Goal: Transaction & Acquisition: Purchase product/service

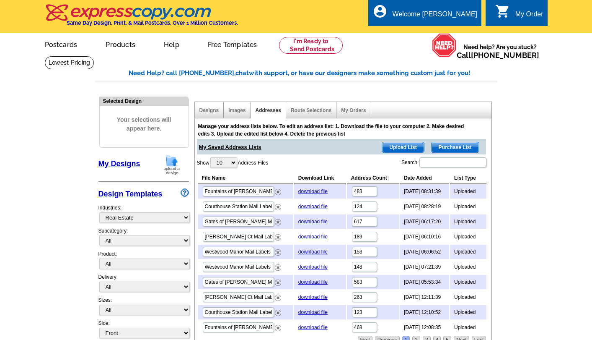
select select "785"
click at [353, 111] on link "My Orders" at bounding box center [353, 110] width 25 height 6
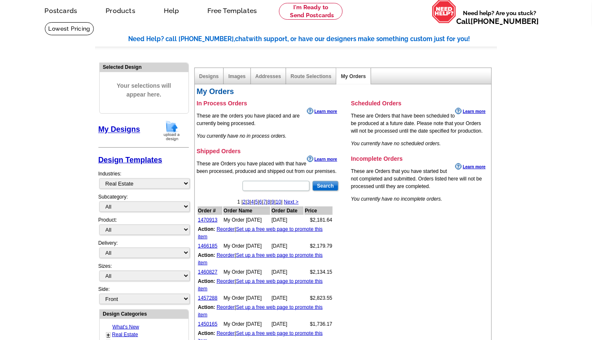
scroll to position [52, 0]
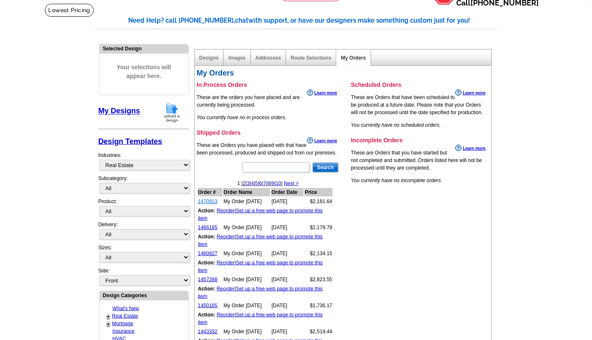
click at [211, 200] on link "1470913" at bounding box center [208, 201] width 20 height 6
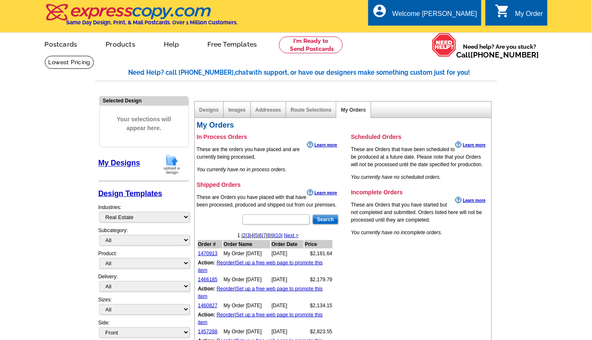
scroll to position [0, 0]
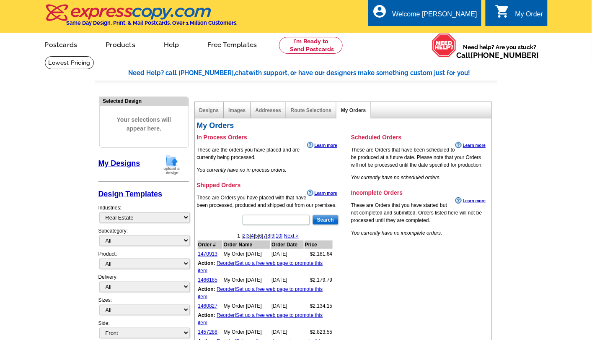
click at [521, 12] on div "My Order" at bounding box center [530, 16] width 28 height 12
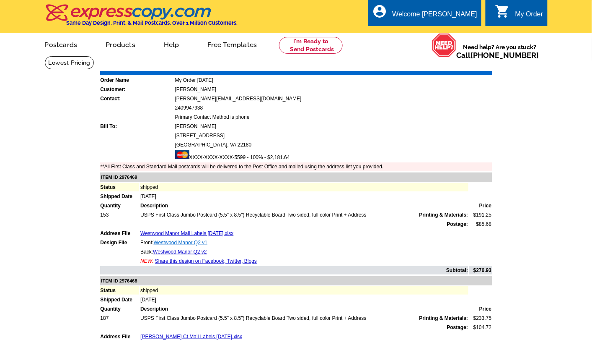
click at [200, 239] on link "Westwood Manor Q2 v1" at bounding box center [181, 242] width 54 height 6
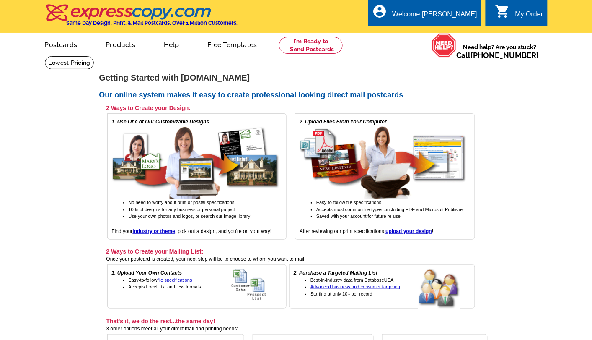
click at [517, 16] on div "My Order" at bounding box center [530, 16] width 28 height 12
click at [519, 19] on div "My Order" at bounding box center [530, 16] width 28 height 12
click at [454, 31] on link "My Account" at bounding box center [457, 33] width 36 height 8
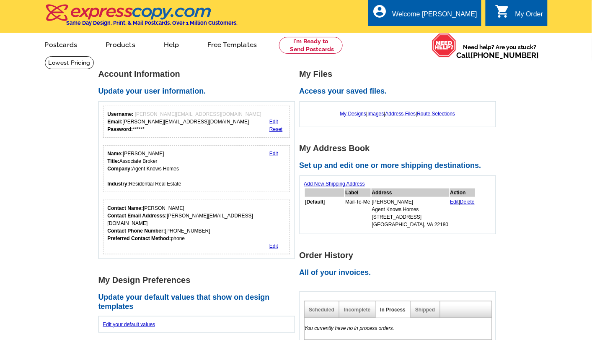
click at [347, 116] on link "My Designs" at bounding box center [353, 114] width 26 height 6
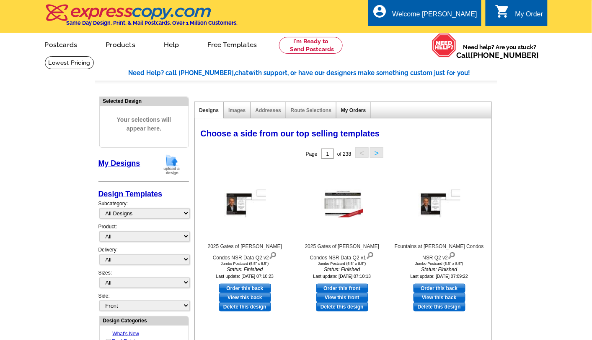
click at [351, 112] on link "My Orders" at bounding box center [353, 110] width 25 height 6
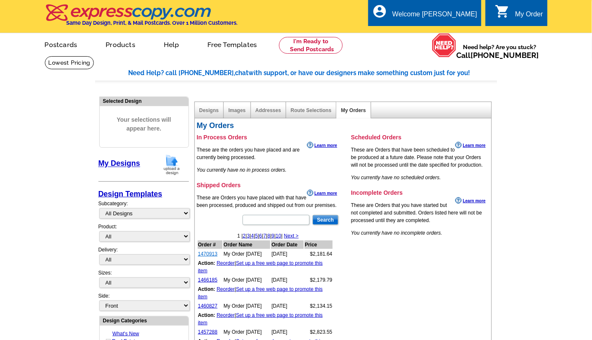
click at [212, 252] on link "1470913" at bounding box center [208, 254] width 20 height 6
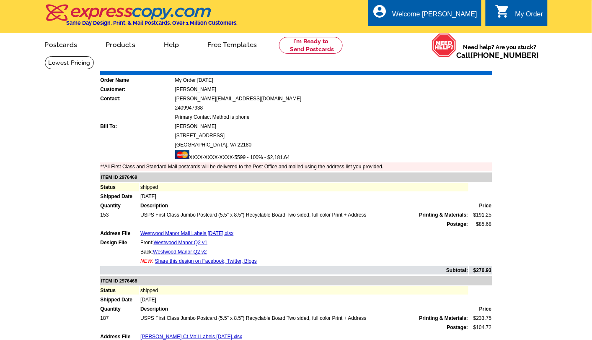
drag, startPoint x: 378, startPoint y: 210, endPoint x: 141, endPoint y: 213, distance: 236.5
click at [141, 213] on td "USPS First Class Jumbo Postcard (5.5" x 8.5") Recyclable Board Two sided, full …" at bounding box center [304, 214] width 329 height 8
copy td "USPS First Class Jumbo Postcard (5.5" x 8.5") Recyclable Board Two sided, full …"
click at [319, 48] on link at bounding box center [311, 45] width 64 height 17
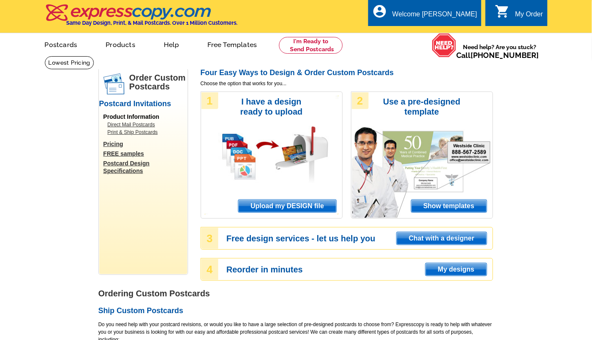
click at [310, 202] on span "Upload my DESIGN file" at bounding box center [288, 206] width 98 height 13
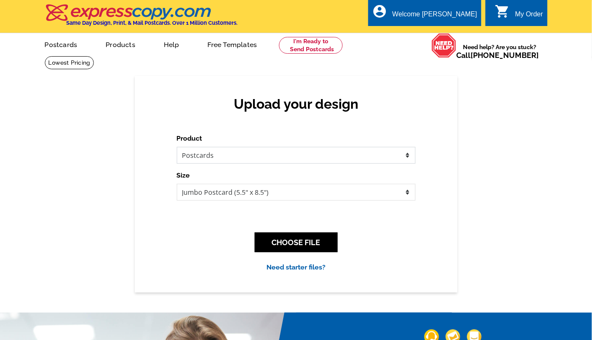
click at [407, 157] on select "Please select the type of file... Postcards Business Cards Letters and flyers G…" at bounding box center [296, 155] width 239 height 17
click at [324, 246] on button "CHOOSE FILE" at bounding box center [296, 242] width 83 height 20
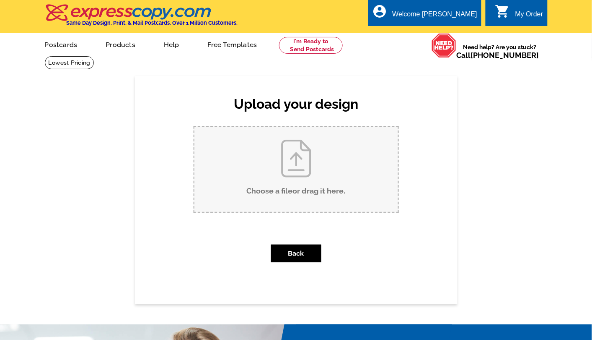
click at [311, 166] on input "Choose a file or drag it here ." at bounding box center [297, 169] width 204 height 85
type input "C:\fakepath\Westwood Manor Q3 front.pptx"
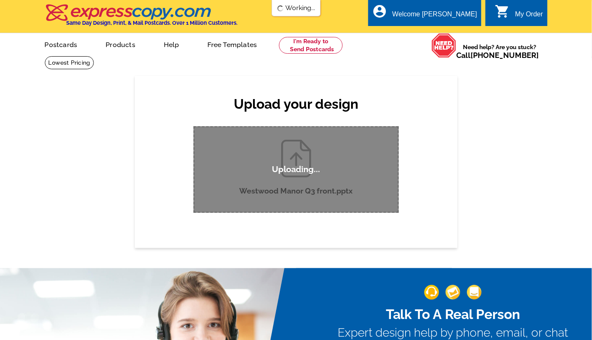
click at [488, 145] on div "Upload your design Product Please select the type of file... Postcards Business…" at bounding box center [296, 161] width 592 height 171
click at [374, 152] on div "Uploading..." at bounding box center [296, 169] width 205 height 86
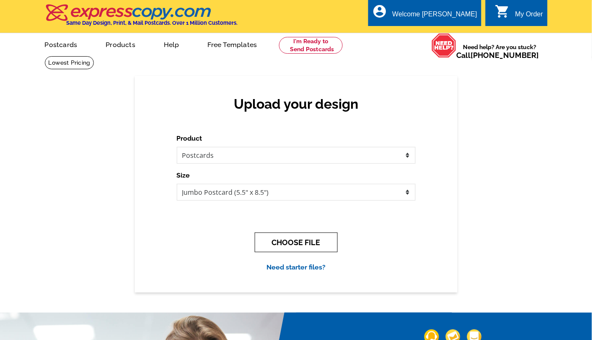
drag, startPoint x: 307, startPoint y: 244, endPoint x: 323, endPoint y: 238, distance: 17.0
click at [309, 242] on button "CHOOSE FILE" at bounding box center [296, 242] width 83 height 20
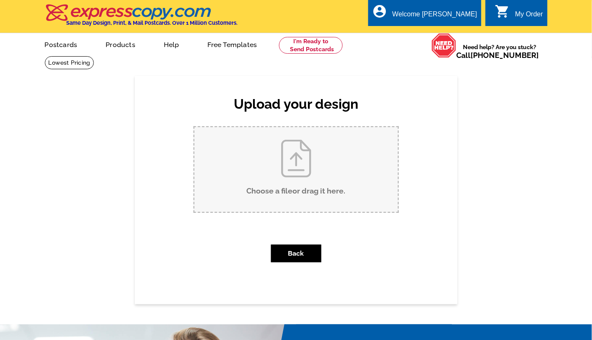
click at [310, 162] on input "Choose a file or drag it here ." at bounding box center [297, 169] width 204 height 85
type input "C:\fakepath\Westwood Manor Q3 front.pptx"
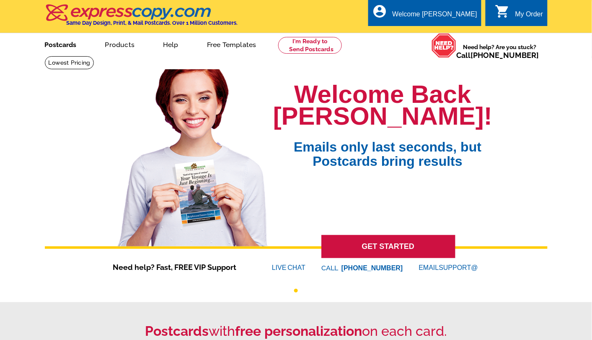
click at [63, 44] on link "Postcards" at bounding box center [60, 44] width 59 height 20
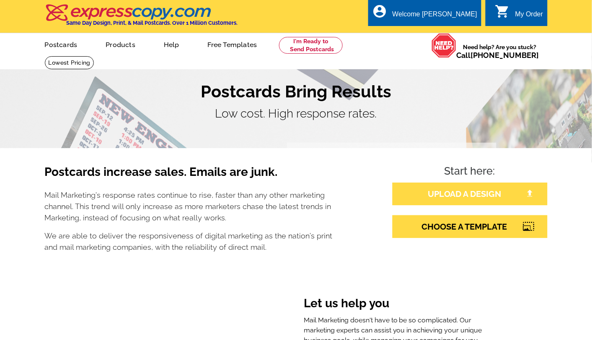
click at [464, 197] on link "UPLOAD A DESIGN" at bounding box center [470, 193] width 155 height 23
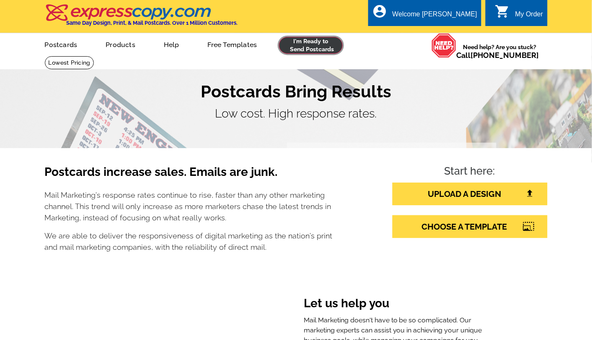
click at [315, 40] on link at bounding box center [311, 45] width 64 height 17
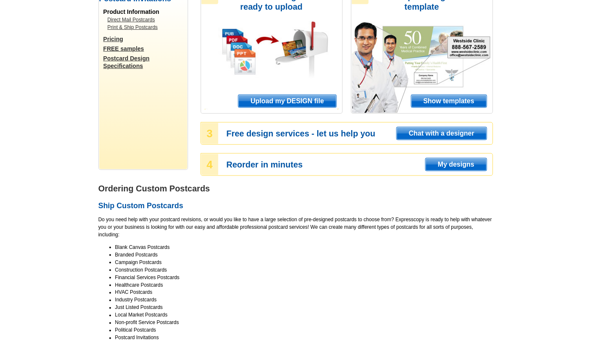
scroll to position [52, 0]
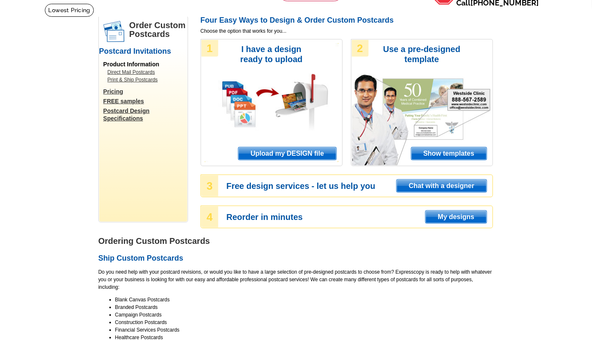
drag, startPoint x: 319, startPoint y: 154, endPoint x: 352, endPoint y: 145, distance: 33.8
click at [321, 153] on span "Upload my DESIGN file" at bounding box center [288, 153] width 98 height 13
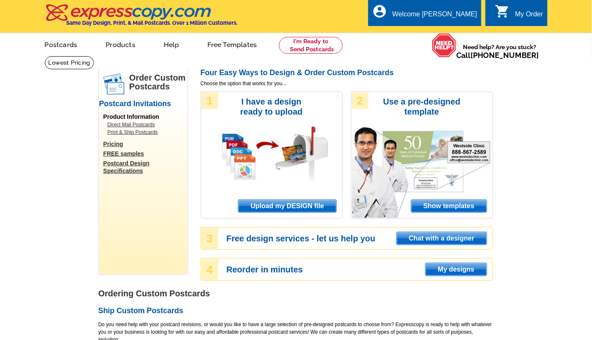
click at [278, 205] on span "Upload my DESIGN file" at bounding box center [288, 206] width 98 height 13
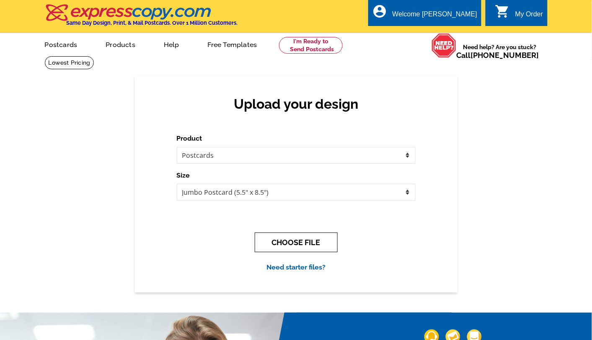
click at [306, 239] on button "CHOOSE FILE" at bounding box center [296, 242] width 83 height 20
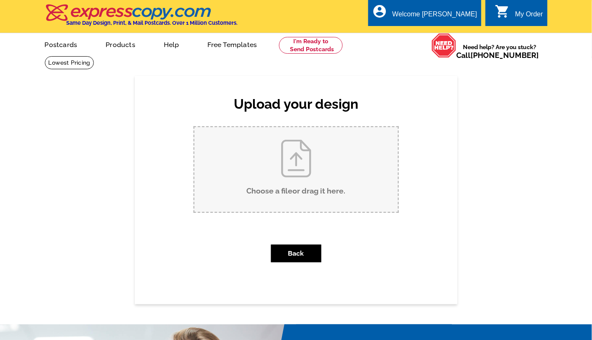
click at [277, 147] on input "Choose a file or drag it here ." at bounding box center [297, 169] width 204 height 85
type input "C:\fakepath\Westwood Manor Q3 front.pptx"
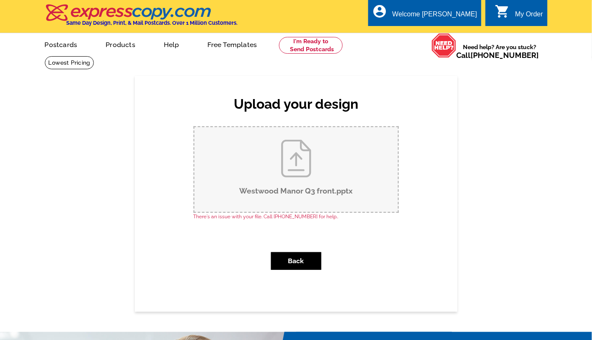
click at [528, 12] on div "My Order" at bounding box center [530, 16] width 28 height 12
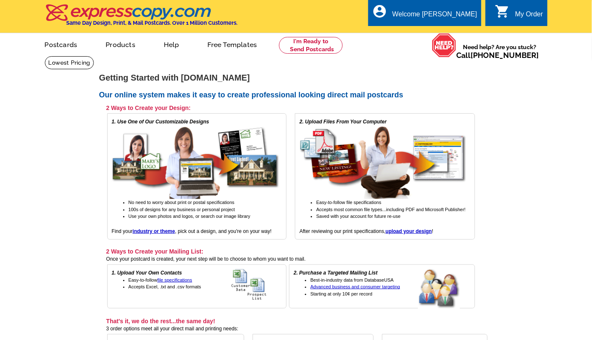
click at [516, 18] on div "My Order" at bounding box center [530, 16] width 28 height 12
click at [527, 8] on div "0 shopping_cart My Order" at bounding box center [517, 13] width 62 height 26
click at [507, 13] on icon "shopping_cart" at bounding box center [503, 11] width 15 height 15
click at [501, 13] on icon "shopping_cart" at bounding box center [503, 11] width 15 height 15
click at [511, 20] on div "0 shopping_cart My Order" at bounding box center [517, 13] width 62 height 26
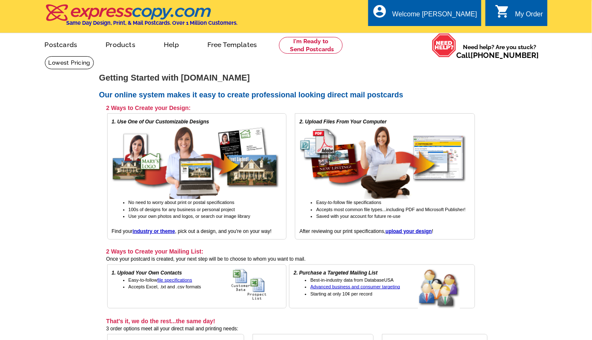
click at [516, 16] on div "My Order" at bounding box center [530, 16] width 28 height 12
click at [59, 49] on link "Postcards" at bounding box center [60, 44] width 59 height 20
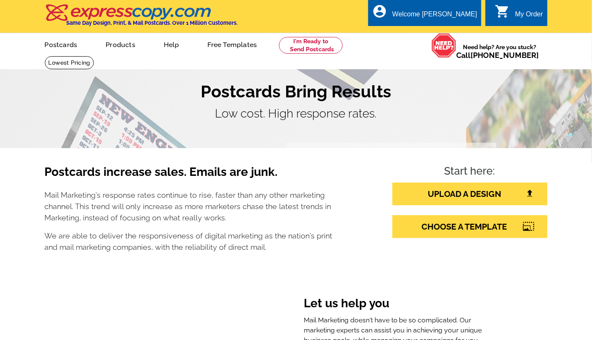
click at [507, 8] on icon "shopping_cart" at bounding box center [503, 11] width 15 height 15
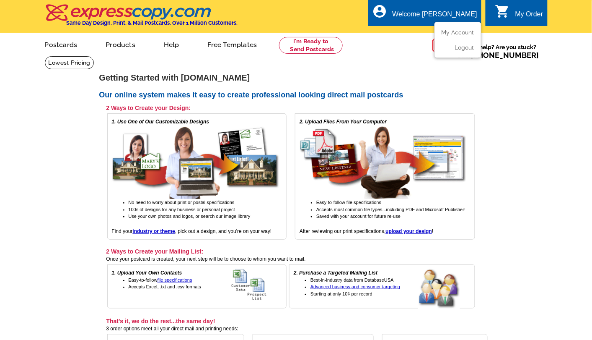
click at [458, 11] on div "Welcome [PERSON_NAME]" at bounding box center [435, 16] width 85 height 12
click at [454, 30] on link "My Account" at bounding box center [457, 33] width 36 height 8
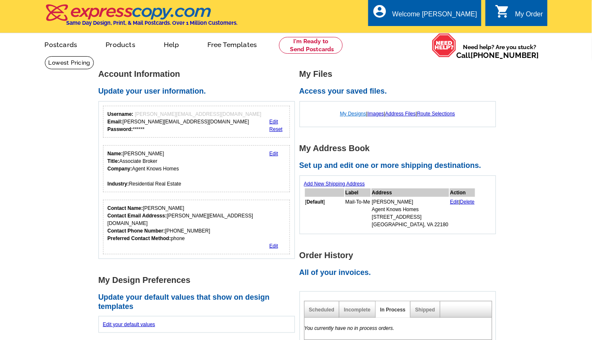
click at [353, 114] on link "My Designs" at bounding box center [353, 114] width 26 height 6
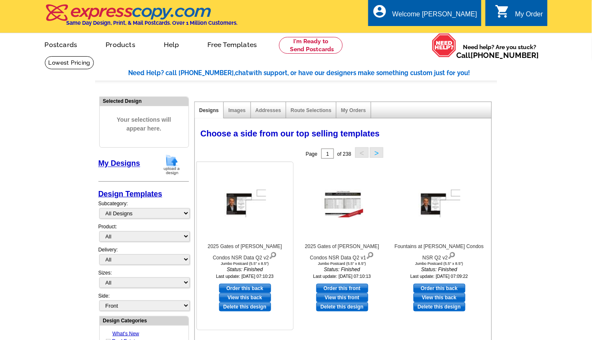
click at [262, 296] on link "View this back" at bounding box center [245, 297] width 52 height 9
click at [359, 110] on link "My Orders" at bounding box center [353, 110] width 25 height 6
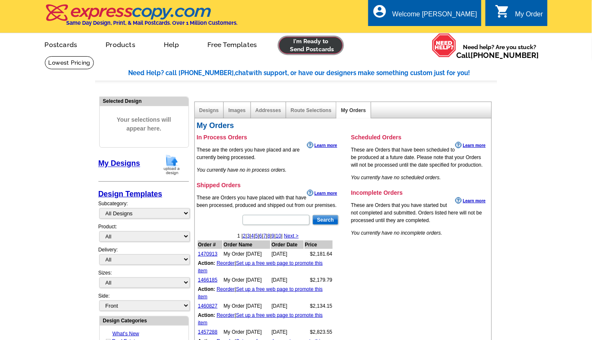
click at [313, 50] on link at bounding box center [311, 45] width 64 height 17
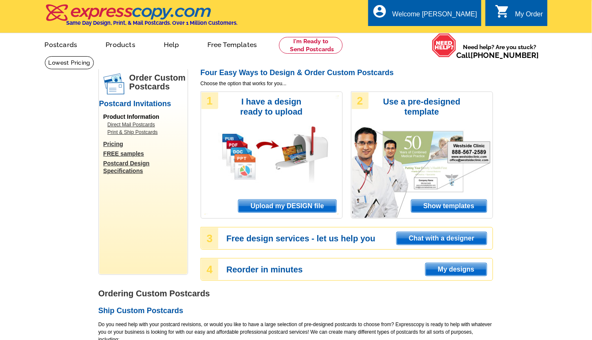
click at [277, 200] on span "Upload my DESIGN file" at bounding box center [288, 206] width 98 height 13
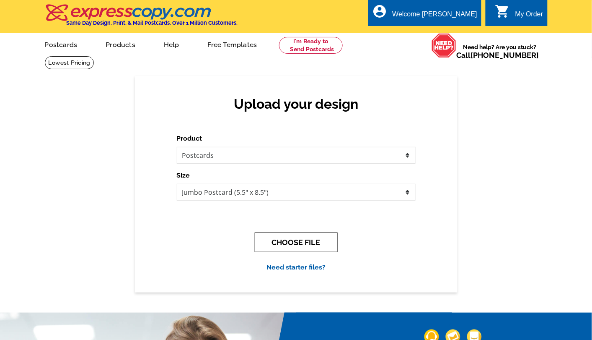
click at [299, 235] on button "CHOOSE FILE" at bounding box center [296, 242] width 83 height 20
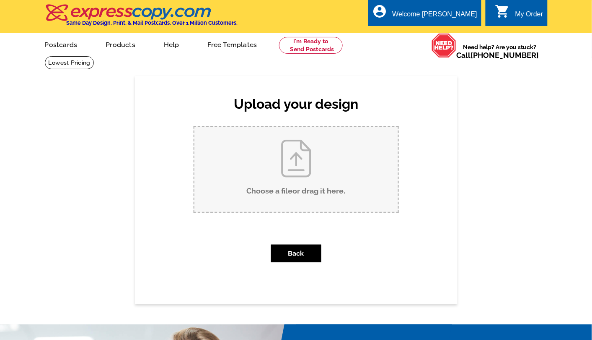
click at [282, 156] on input "Choose a file or drag it here ." at bounding box center [297, 169] width 204 height 85
type input "C:\fakepath\2025 Gates of McLean Condos NSR Data Q3 front.pptx"
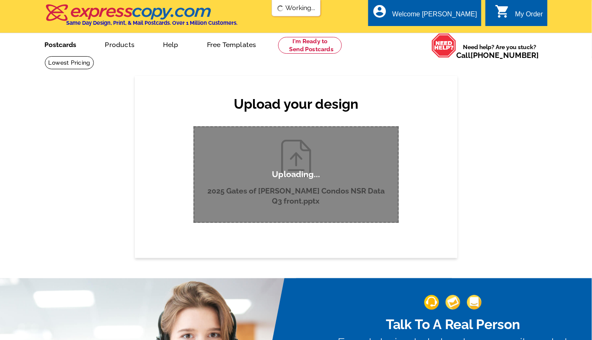
click at [65, 44] on link "Postcards" at bounding box center [60, 44] width 59 height 20
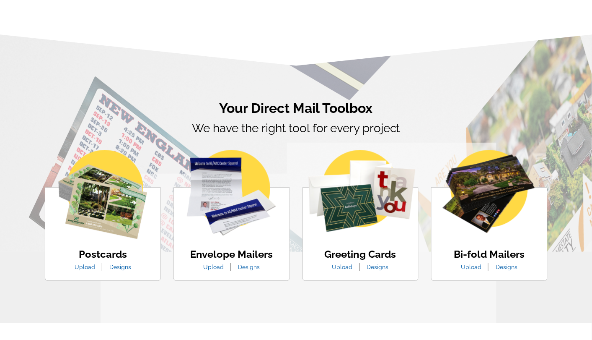
scroll to position [419, 0]
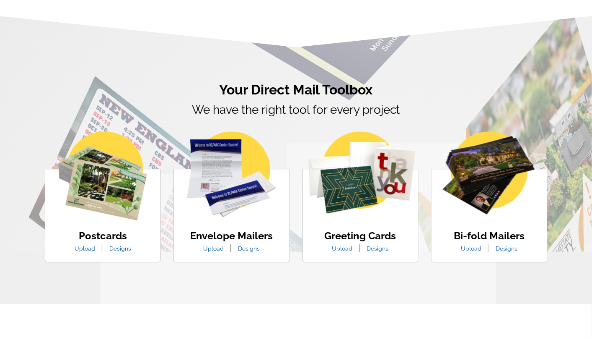
click at [89, 248] on link "Upload" at bounding box center [84, 248] width 33 height 7
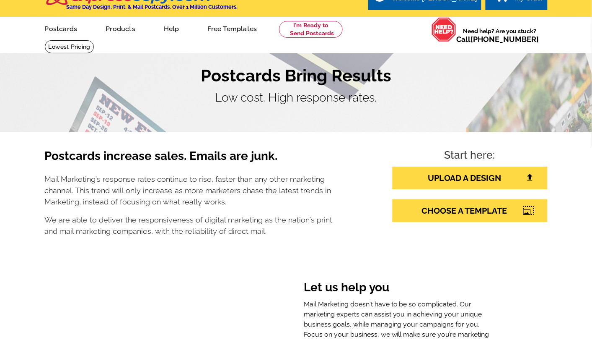
scroll to position [0, 0]
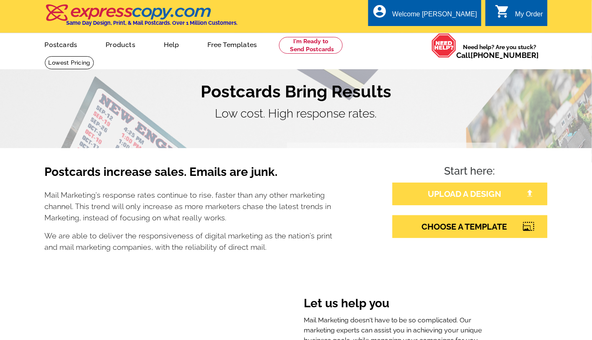
click at [517, 193] on link "UPLOAD A DESIGN" at bounding box center [470, 193] width 155 height 23
click at [426, 192] on link "UPLOAD A DESIGN" at bounding box center [470, 193] width 155 height 23
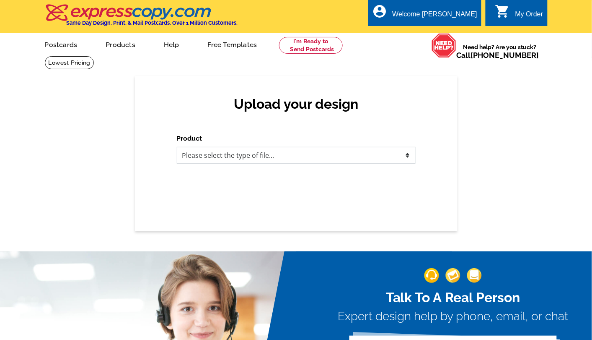
click at [379, 156] on select "Please select the type of file... Postcards Business Cards Letters and flyers G…" at bounding box center [296, 155] width 239 height 17
select select "1"
click at [177, 147] on select "Please select the type of file... Postcards Business Cards Letters and flyers G…" at bounding box center [296, 155] width 239 height 17
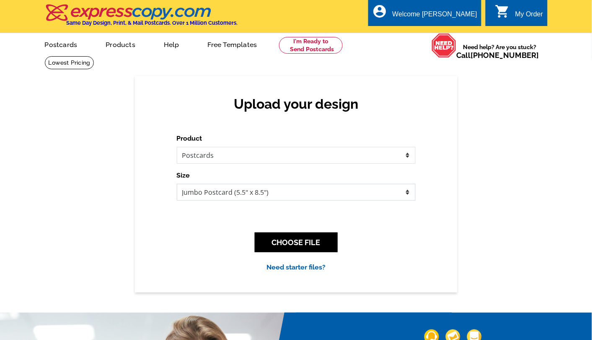
click at [379, 193] on select "Jumbo Postcard (5.5" x 8.5") Regular Postcard (4.25" x 5.6") Panoramic Postcard…" at bounding box center [296, 192] width 239 height 17
click at [177, 184] on select "Jumbo Postcard (5.5" x 8.5") Regular Postcard (4.25" x 5.6") Panoramic Postcard…" at bounding box center [296, 192] width 239 height 17
click at [351, 194] on select "Jumbo Postcard (5.5" x 8.5") Regular Postcard (4.25" x 5.6") Panoramic Postcard…" at bounding box center [296, 192] width 239 height 17
click at [284, 244] on button "CHOOSE FILE" at bounding box center [296, 242] width 83 height 20
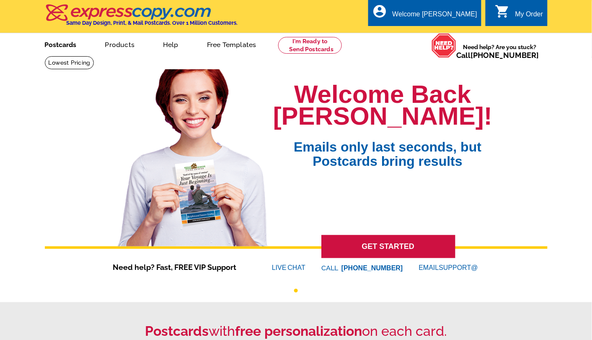
click at [68, 43] on link "Postcards" at bounding box center [60, 44] width 59 height 20
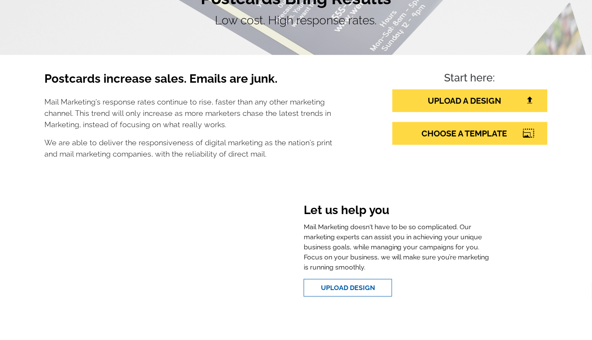
scroll to position [105, 0]
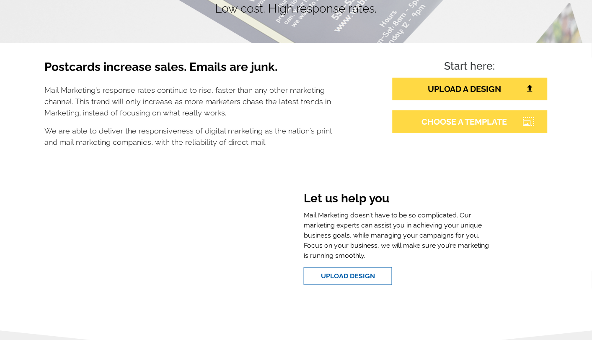
click at [451, 117] on link "CHOOSE A TEMPLATE" at bounding box center [470, 121] width 155 height 23
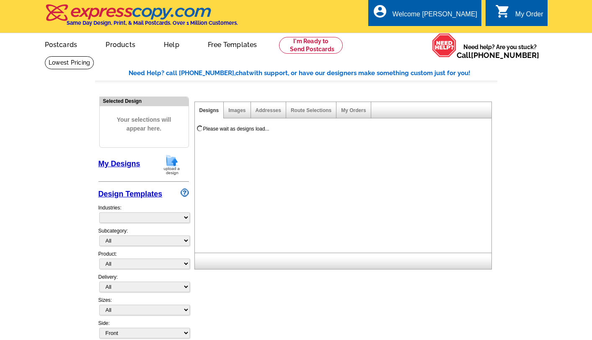
select select "785"
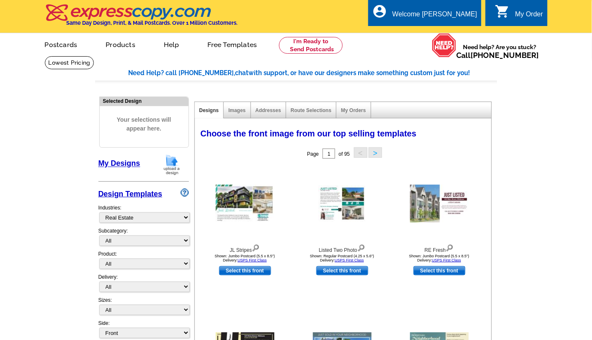
click at [176, 160] on img at bounding box center [172, 164] width 22 height 21
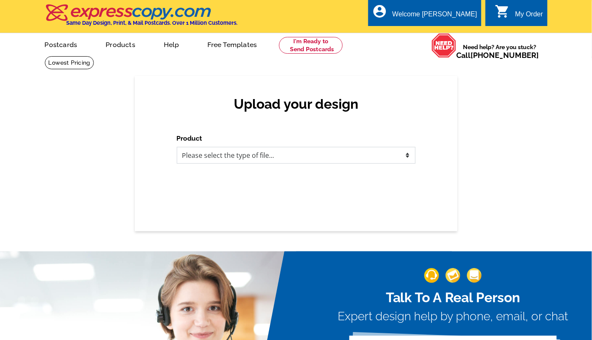
click at [379, 153] on select "Please select the type of file... Postcards Business Cards Letters and flyers G…" at bounding box center [296, 155] width 239 height 17
select select "1"
click at [177, 147] on select "Please select the type of file... Postcards Business Cards Letters and flyers G…" at bounding box center [296, 155] width 239 height 17
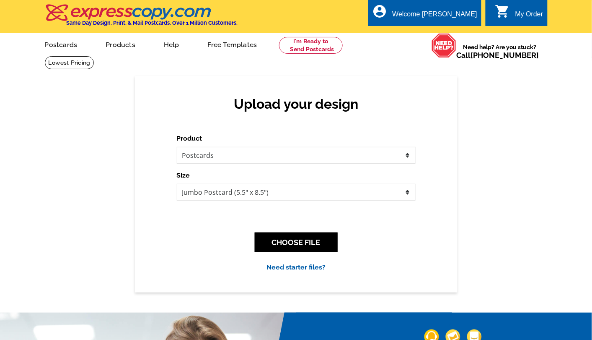
drag, startPoint x: 301, startPoint y: 230, endPoint x: 298, endPoint y: 234, distance: 4.9
click at [300, 231] on div "CHOOSE FILE" at bounding box center [296, 242] width 239 height 33
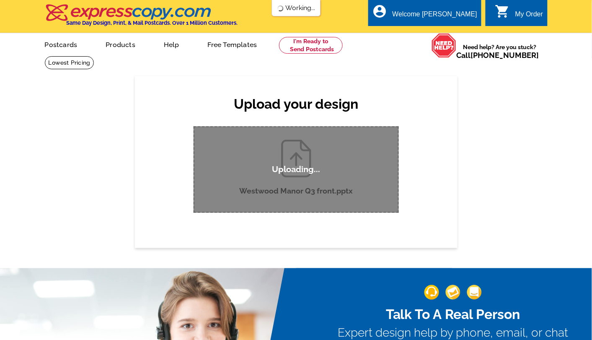
click at [317, 149] on div "Uploading..." at bounding box center [296, 169] width 205 height 86
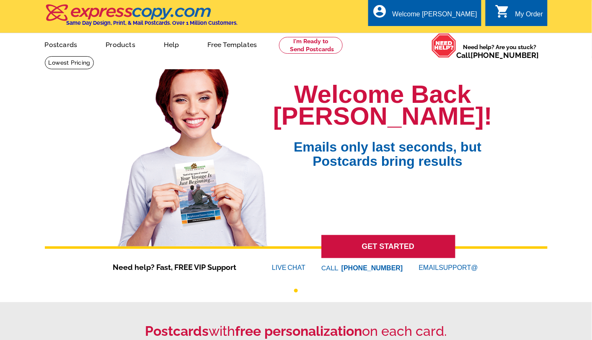
click at [400, 239] on link "GET STARTED" at bounding box center [389, 246] width 134 height 23
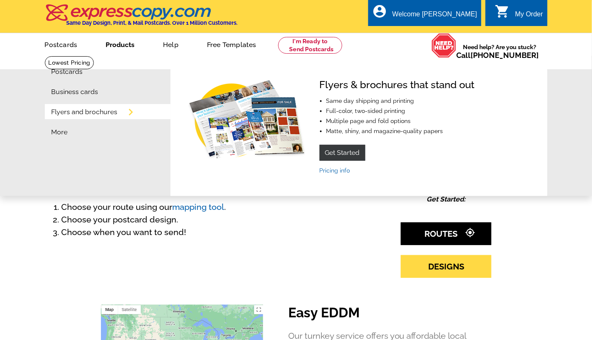
click at [129, 44] on link "Products" at bounding box center [120, 44] width 56 height 20
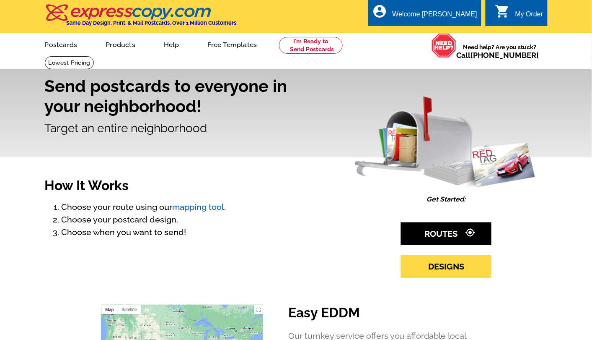
click at [129, 44] on link "Products" at bounding box center [120, 44] width 57 height 20
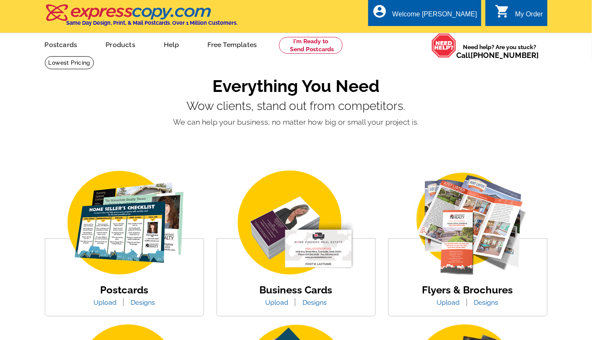
click at [509, 15] on icon "shopping_cart" at bounding box center [503, 11] width 15 height 15
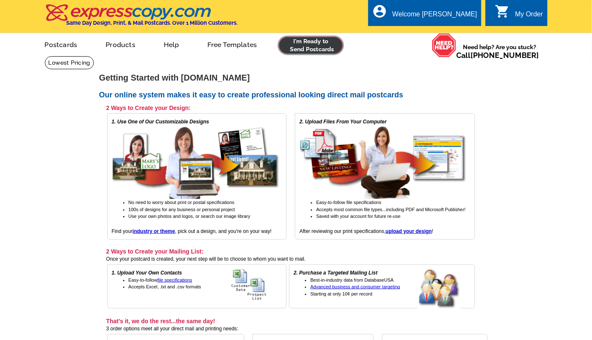
click at [323, 51] on link at bounding box center [311, 45] width 64 height 17
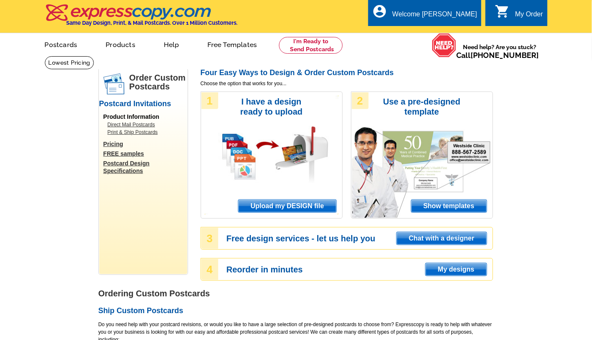
click at [294, 200] on span "Upload my DESIGN file" at bounding box center [288, 206] width 98 height 13
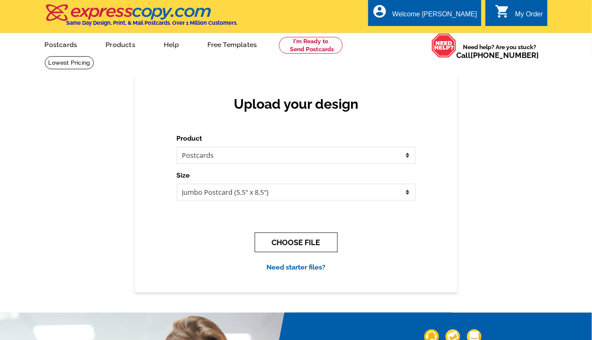
click at [296, 242] on button "CHOOSE FILE" at bounding box center [296, 242] width 83 height 20
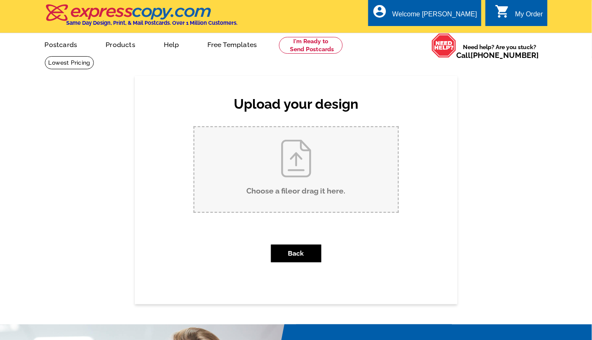
click at [291, 196] on input "Choose a file or drag it here ." at bounding box center [297, 169] width 204 height 85
type input "C:\fakepath\Westwood Manor Q3 front.pdf"
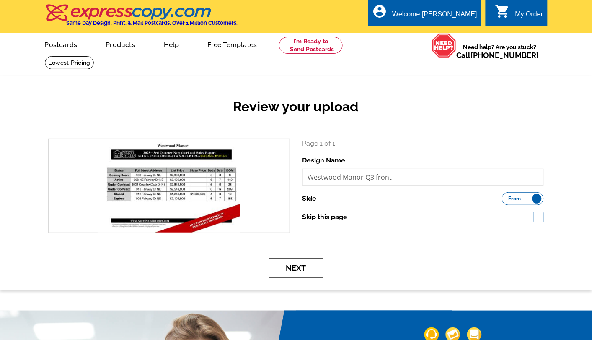
click at [317, 264] on button "Next" at bounding box center [296, 268] width 54 height 20
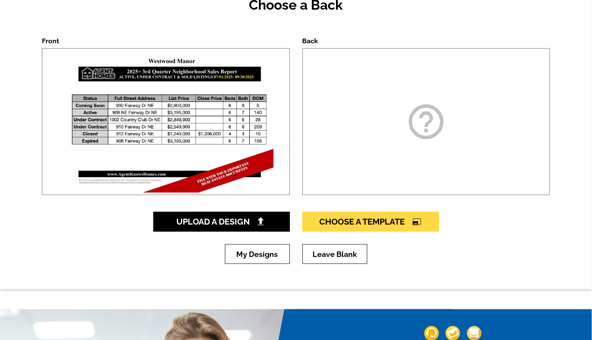
scroll to position [105, 0]
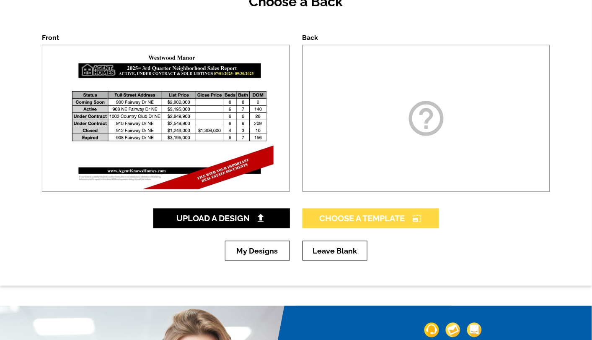
click at [379, 215] on span "Choose A Template photo_size_select_large" at bounding box center [371, 218] width 102 height 10
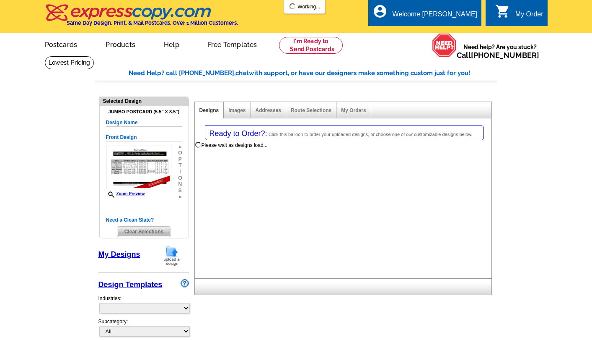
select select "1"
select select "2"
select select "back"
select select "785"
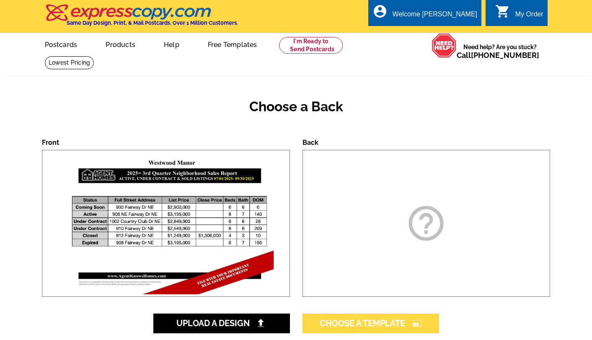
scroll to position [105, 0]
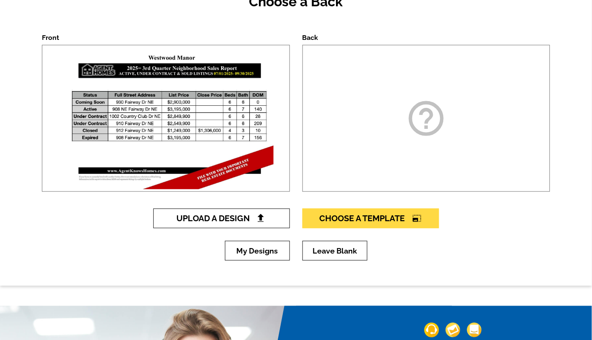
click at [242, 214] on span "Upload A Design" at bounding box center [221, 218] width 90 height 10
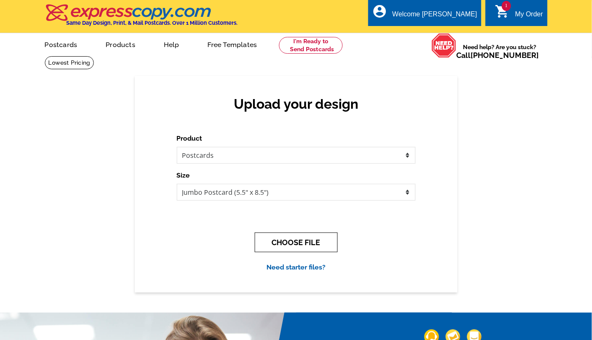
drag, startPoint x: 296, startPoint y: 237, endPoint x: 281, endPoint y: 237, distance: 15.5
click at [296, 237] on button "CHOOSE FILE" at bounding box center [296, 242] width 83 height 20
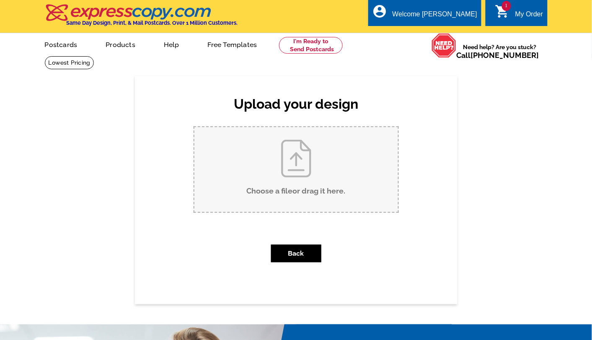
click at [321, 176] on input "Choose a file or drag it here ." at bounding box center [297, 169] width 204 height 85
type input "C:\fakepath\Westwood Manor Q3 back.pdf"
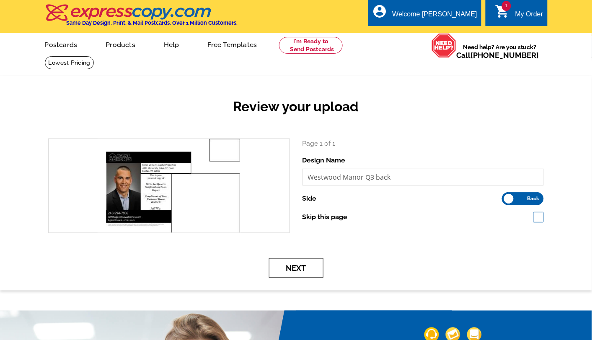
click at [305, 269] on button "Next" at bounding box center [296, 268] width 54 height 20
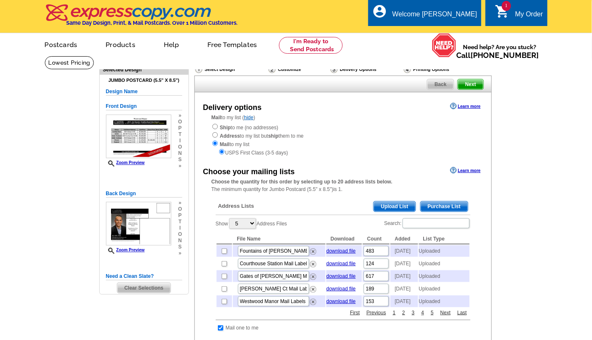
scroll to position [52, 0]
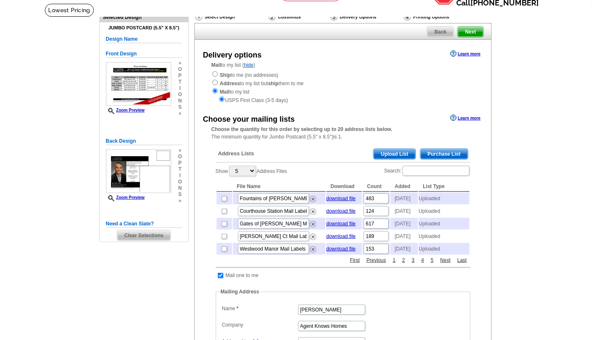
click at [400, 154] on span "Upload List" at bounding box center [395, 154] width 42 height 10
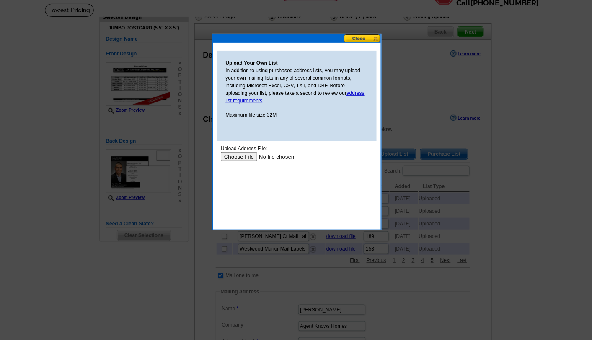
scroll to position [0, 0]
click at [245, 153] on input "file" at bounding box center [274, 156] width 106 height 9
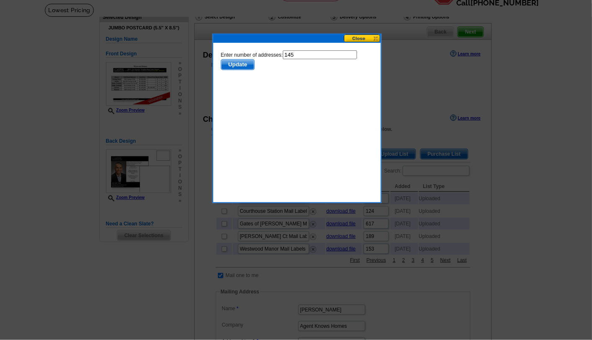
click at [248, 66] on span "Update" at bounding box center [237, 64] width 33 height 10
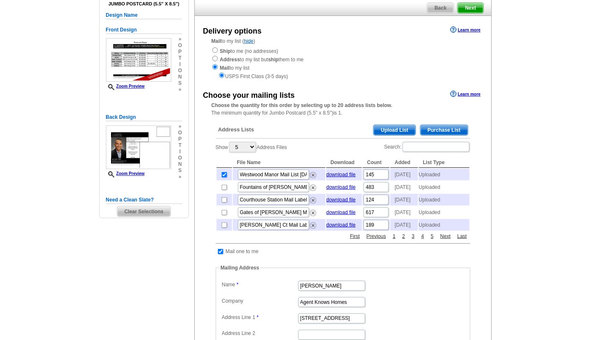
scroll to position [52, 0]
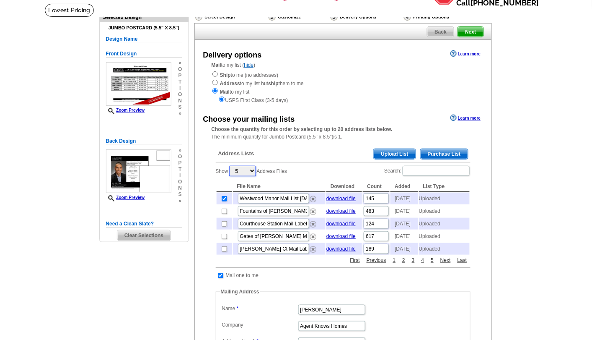
click at [253, 172] on select "5 10 25 50 100" at bounding box center [242, 171] width 27 height 10
select select "25"
click at [231, 166] on select "5 10 25 50 100" at bounding box center [242, 171] width 27 height 10
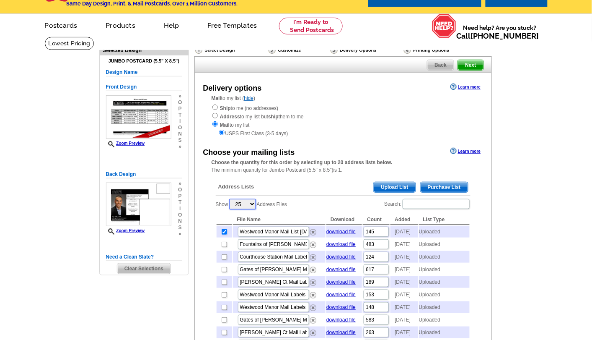
scroll to position [0, 0]
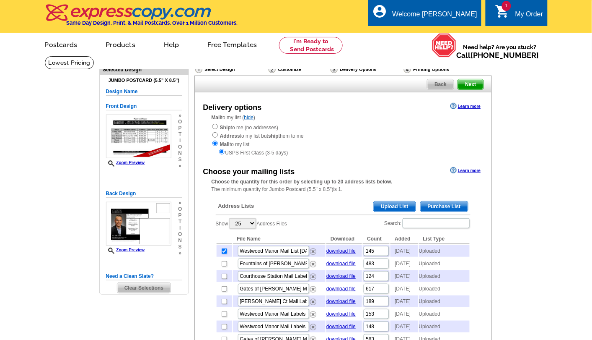
click at [473, 86] on span "Next" at bounding box center [470, 84] width 25 height 10
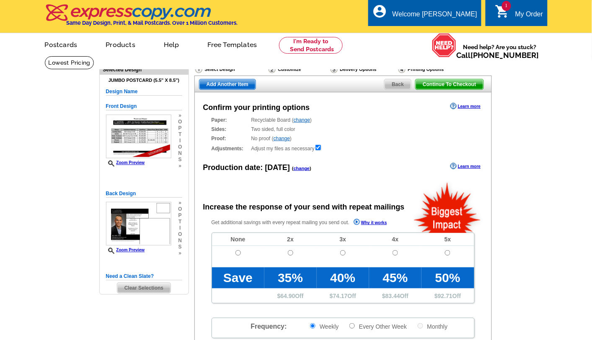
radio input "false"
click at [219, 83] on span "Add Another Item" at bounding box center [228, 84] width 56 height 10
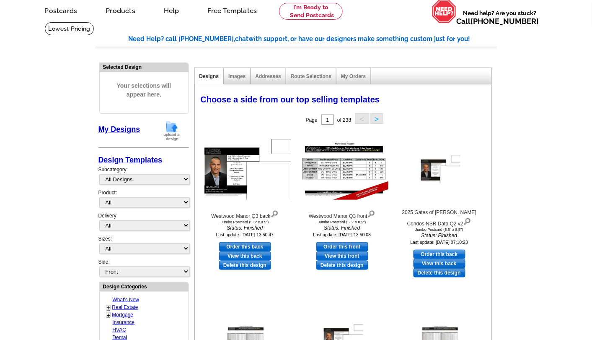
scroll to position [52, 0]
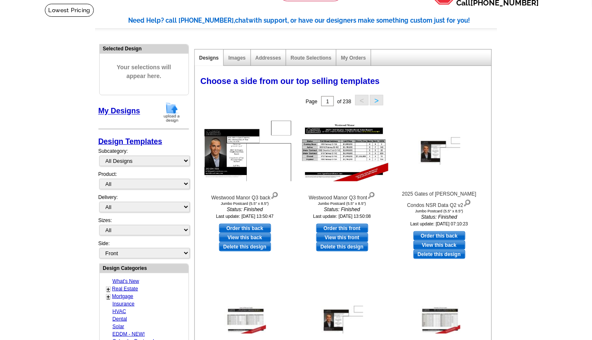
click at [175, 106] on img at bounding box center [172, 111] width 22 height 21
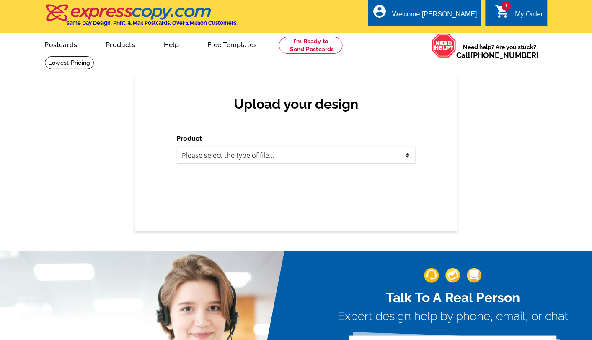
click at [309, 159] on select "Please select the type of file... Postcards Business Cards Letters and flyers G…" at bounding box center [296, 155] width 239 height 17
select select "1"
click at [177, 147] on select "Please select the type of file... Postcards Business Cards Letters and flyers G…" at bounding box center [296, 155] width 239 height 17
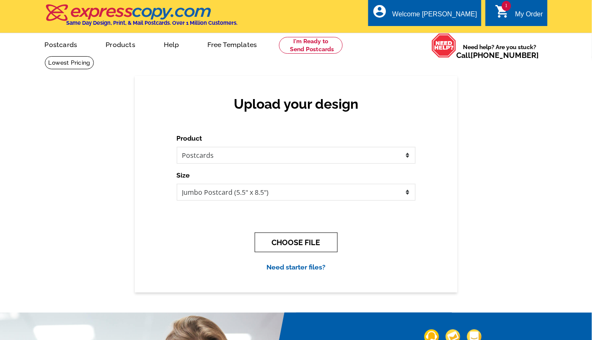
click at [296, 237] on button "CHOOSE FILE" at bounding box center [296, 242] width 83 height 20
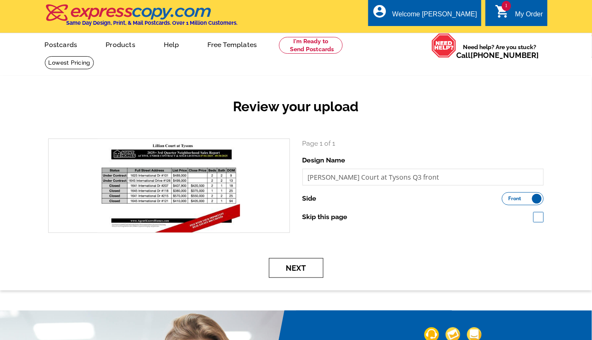
click at [320, 265] on button "Next" at bounding box center [296, 268] width 54 height 20
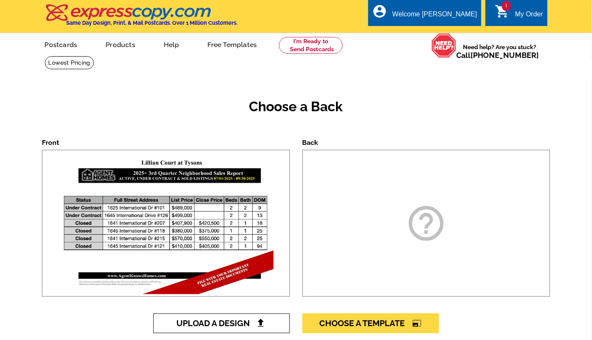
click at [240, 319] on span "Upload A Design" at bounding box center [221, 323] width 90 height 10
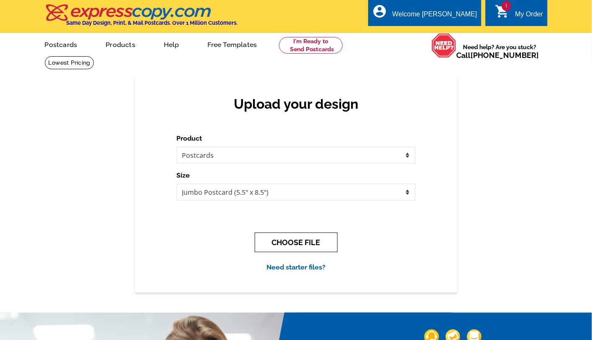
click at [299, 241] on button "CHOOSE FILE" at bounding box center [296, 242] width 83 height 20
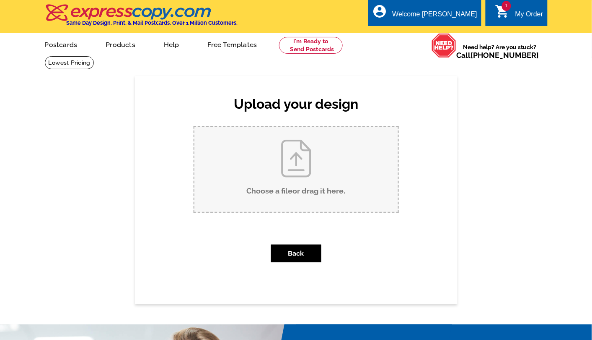
click at [323, 186] on input "Choose a file or drag it here ." at bounding box center [297, 169] width 204 height 85
type input "C:\fakepath\Lillian Court at Tysons Q3 back.pdf"
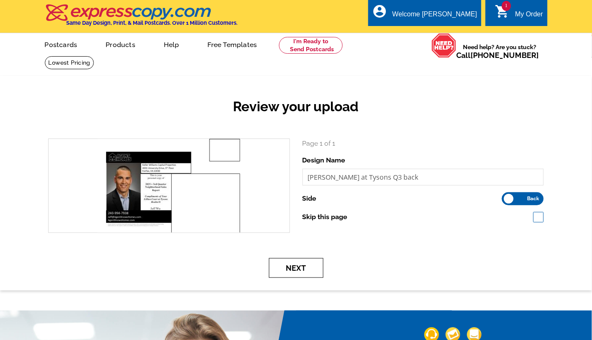
click at [314, 262] on button "Next" at bounding box center [296, 268] width 54 height 20
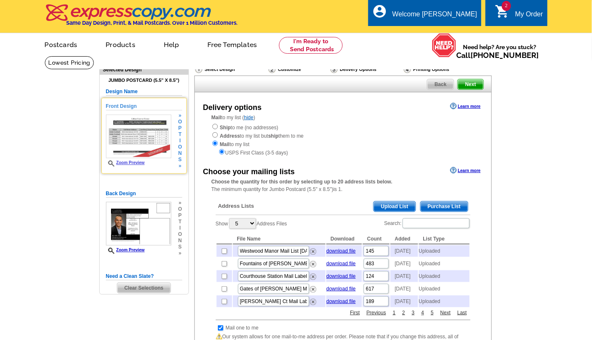
click at [140, 164] on link "Zoom Preview" at bounding box center [125, 162] width 39 height 5
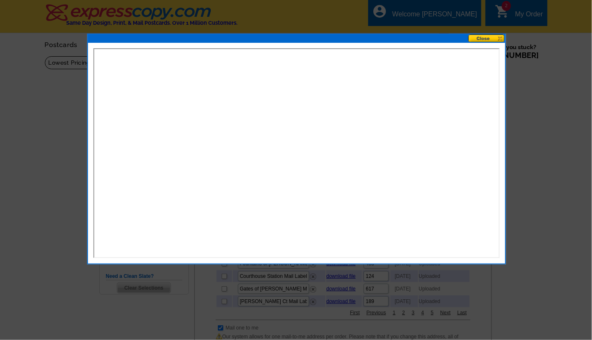
click at [483, 39] on button at bounding box center [487, 38] width 37 height 8
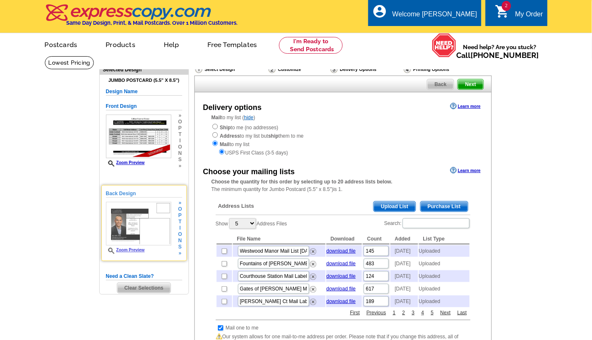
click at [141, 252] on link "Zoom Preview" at bounding box center [125, 249] width 39 height 5
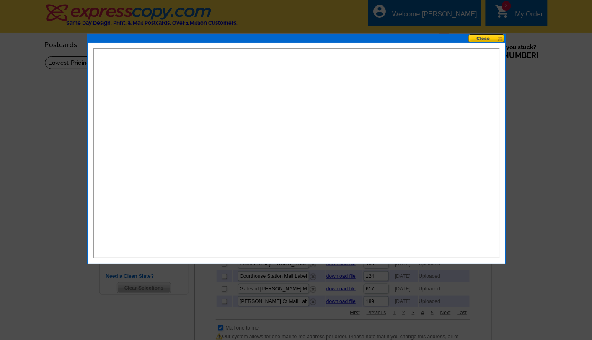
click at [485, 38] on button at bounding box center [487, 38] width 37 height 8
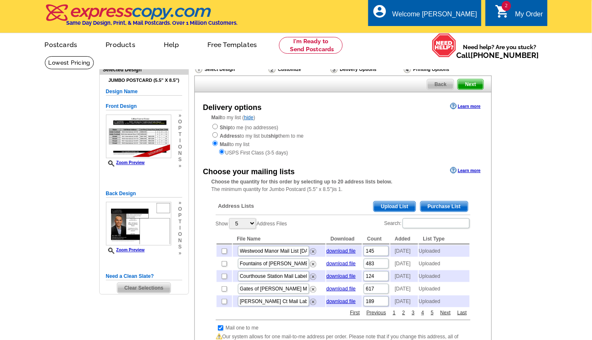
click at [399, 208] on span "Upload List" at bounding box center [395, 206] width 42 height 10
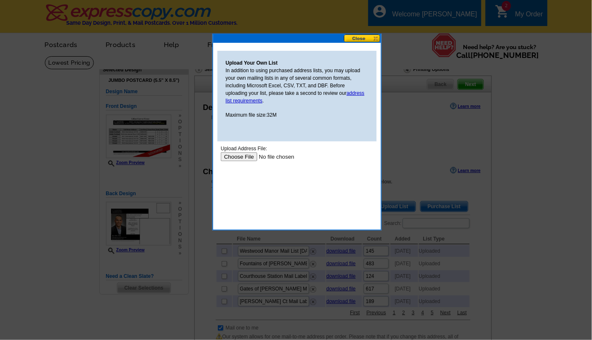
click at [241, 156] on input "file" at bounding box center [274, 156] width 106 height 9
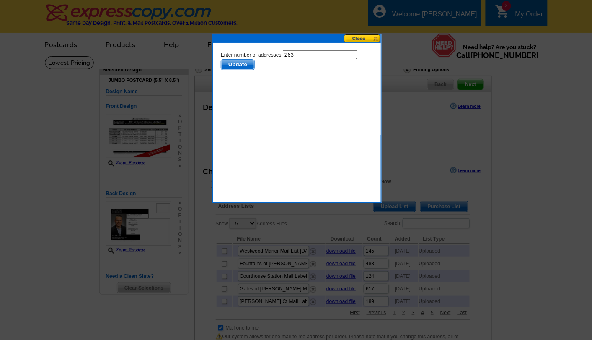
click at [240, 61] on span "Update" at bounding box center [237, 64] width 33 height 10
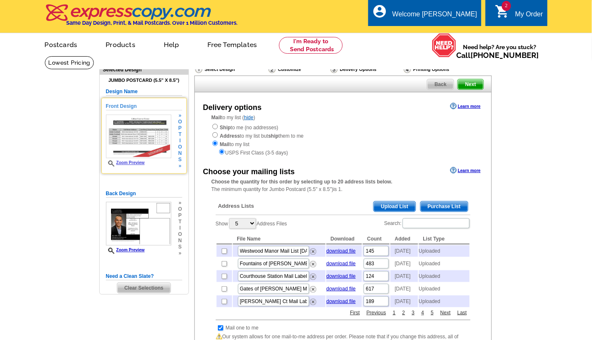
click at [137, 118] on img at bounding box center [138, 136] width 65 height 44
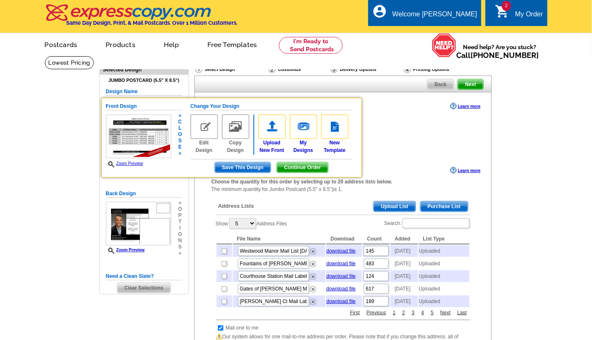
click at [125, 164] on link "Zoom Preview" at bounding box center [124, 163] width 37 height 5
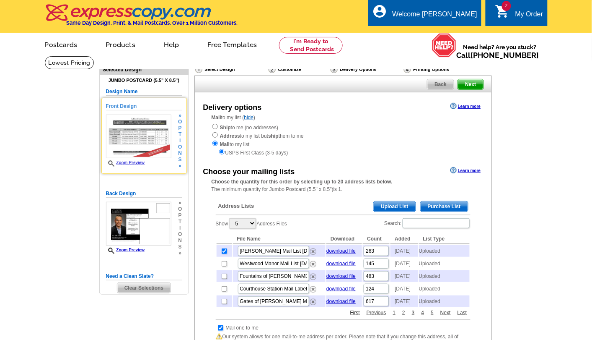
click at [135, 162] on link "Zoom Preview" at bounding box center [125, 162] width 39 height 5
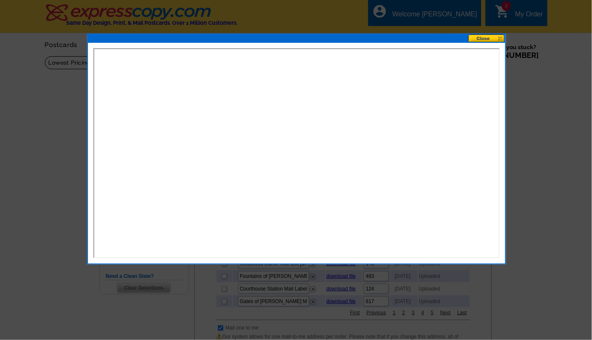
click at [485, 36] on button at bounding box center [487, 38] width 37 height 8
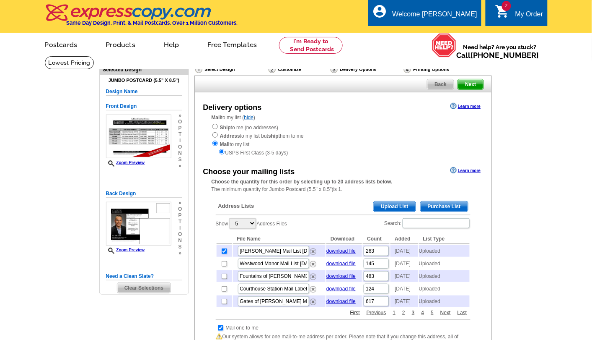
click at [471, 85] on span "Next" at bounding box center [470, 84] width 25 height 10
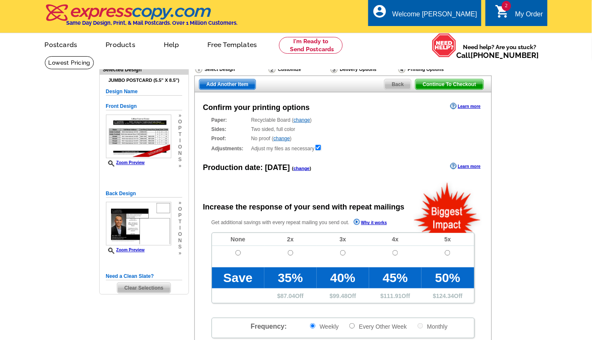
radio input "false"
click at [248, 86] on span "Add Another Item" at bounding box center [228, 84] width 56 height 10
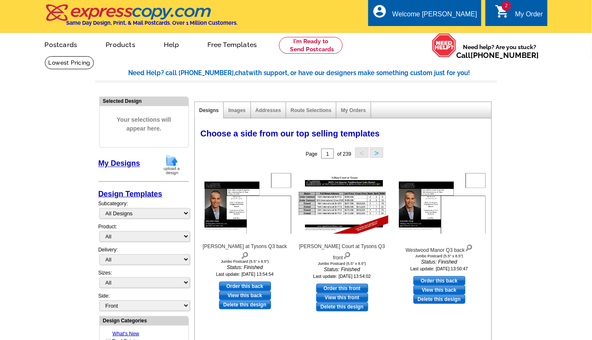
click at [167, 162] on img at bounding box center [172, 164] width 22 height 21
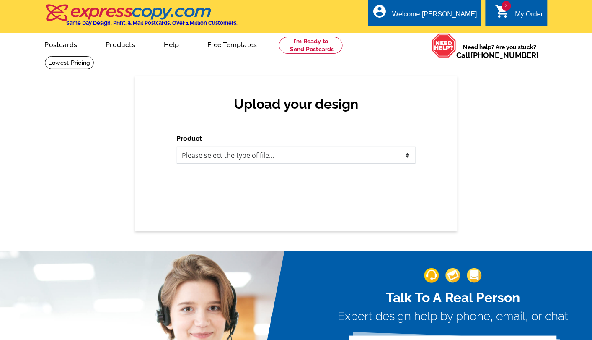
drag, startPoint x: 295, startPoint y: 150, endPoint x: 290, endPoint y: 156, distance: 7.1
click at [295, 150] on select "Please select the type of file... Postcards Business Cards Letters and flyers G…" at bounding box center [296, 155] width 239 height 17
select select "1"
click at [177, 147] on select "Please select the type of file... Postcards Business Cards Letters and flyers G…" at bounding box center [296, 155] width 239 height 17
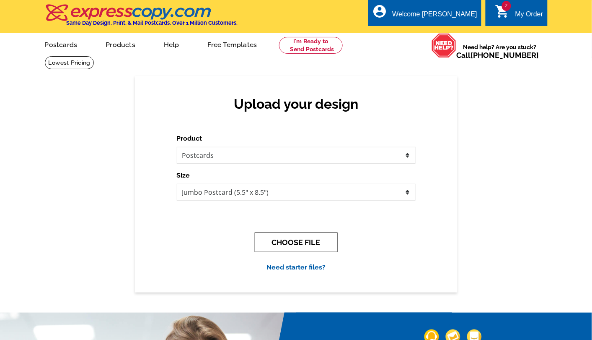
click at [313, 238] on button "CHOOSE FILE" at bounding box center [296, 242] width 83 height 20
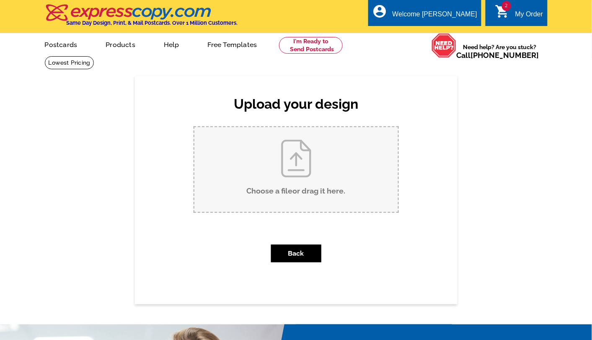
click at [316, 174] on input "Choose a file or drag it here ." at bounding box center [297, 169] width 204 height 85
type input "C:\fakepath\Fountains at McLean Condos NSR Q3 front.pdf"
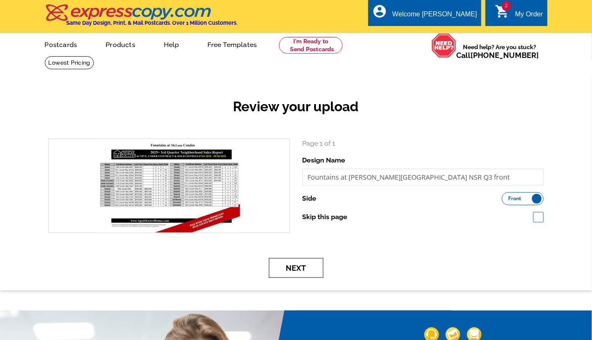
click at [306, 268] on button "Next" at bounding box center [296, 268] width 54 height 20
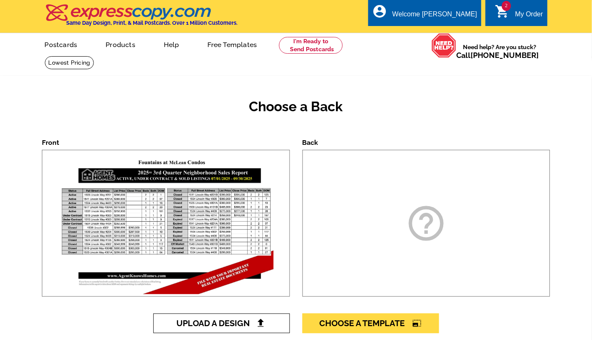
click at [234, 323] on span "Upload A Design" at bounding box center [221, 323] width 90 height 10
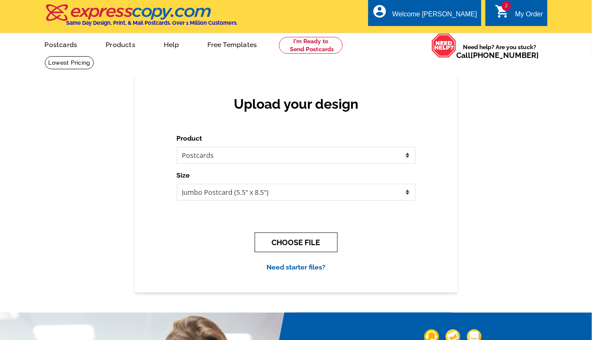
click at [306, 238] on button "CHOOSE FILE" at bounding box center [296, 242] width 83 height 20
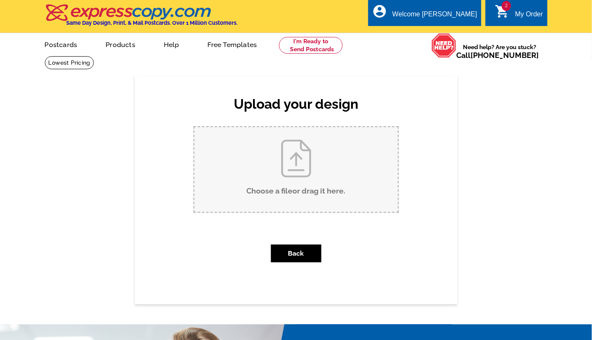
click at [281, 185] on input "Choose a file or drag it here ." at bounding box center [297, 169] width 204 height 85
type input "C:\fakepath\Fountains at McLean Condos NSR Q3 front back.pdf"
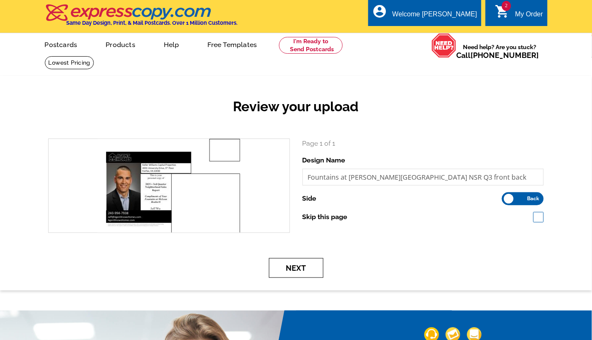
click at [296, 272] on button "Next" at bounding box center [296, 268] width 54 height 20
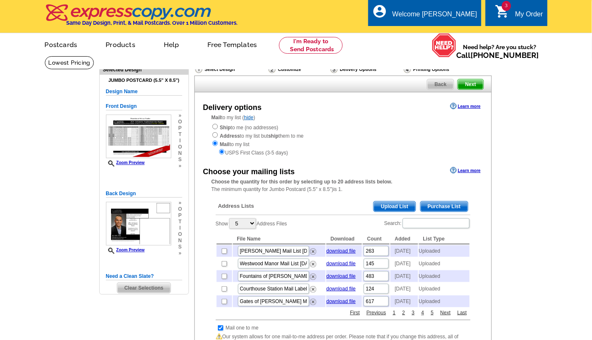
click at [400, 206] on span "Upload List" at bounding box center [395, 206] width 42 height 10
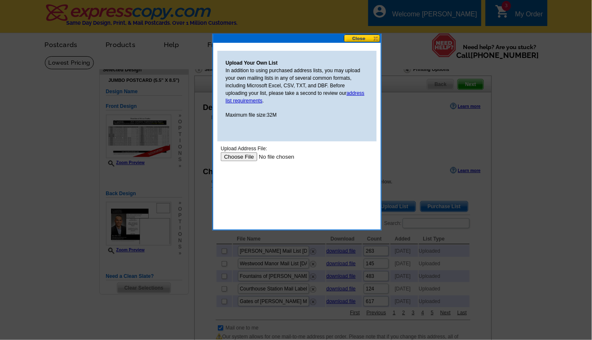
click at [237, 156] on input "file" at bounding box center [274, 156] width 106 height 9
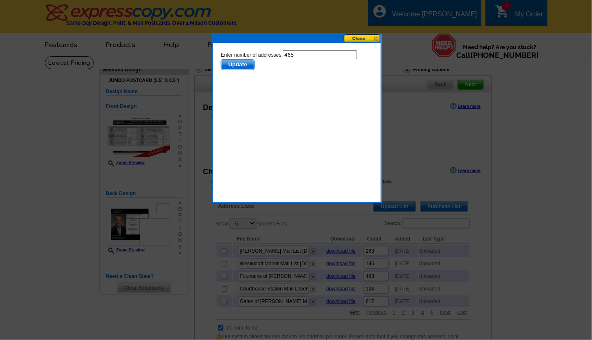
click at [239, 63] on span "Update" at bounding box center [237, 64] width 33 height 10
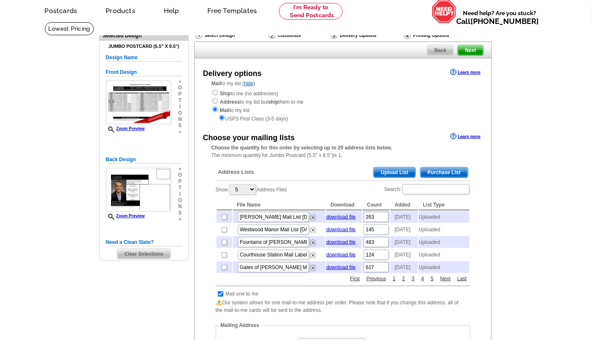
scroll to position [52, 0]
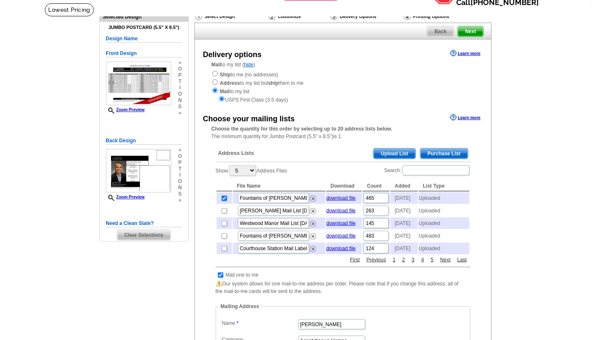
scroll to position [52, 0]
click at [474, 28] on span "Next" at bounding box center [470, 32] width 25 height 10
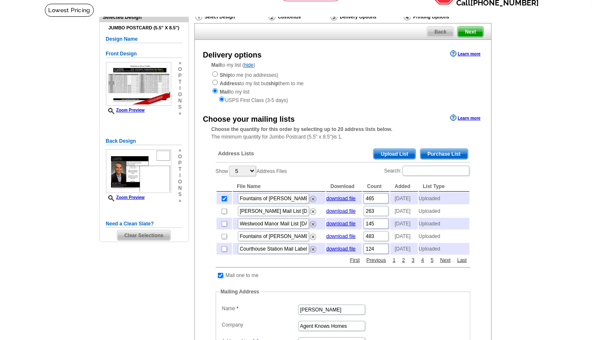
scroll to position [0, 0]
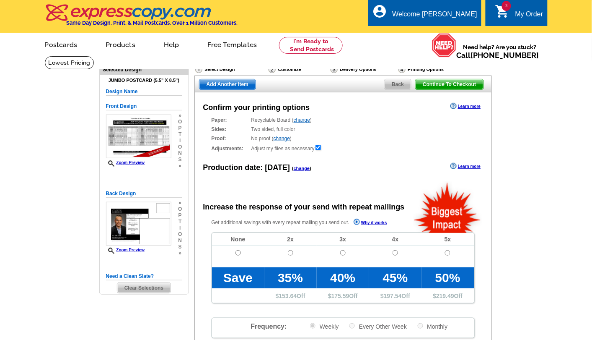
radio input "false"
click at [229, 81] on span "Add Another Item" at bounding box center [228, 84] width 56 height 10
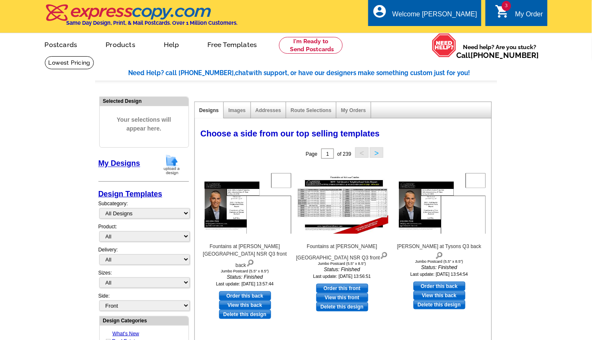
drag, startPoint x: 173, startPoint y: 164, endPoint x: 185, endPoint y: 161, distance: 12.6
click at [173, 164] on img at bounding box center [172, 164] width 22 height 21
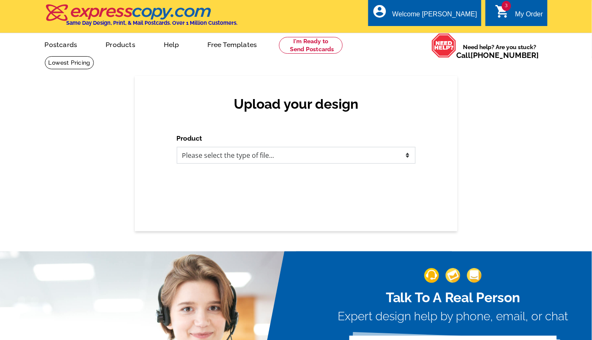
drag, startPoint x: 324, startPoint y: 154, endPoint x: 314, endPoint y: 162, distance: 12.2
click at [324, 154] on select "Please select the type of file... Postcards Business Cards Letters and flyers G…" at bounding box center [296, 155] width 239 height 17
select select "1"
click at [177, 147] on select "Please select the type of file... Postcards Business Cards Letters and flyers G…" at bounding box center [296, 155] width 239 height 17
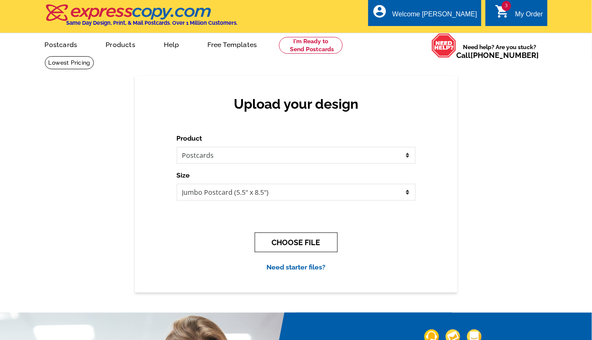
click at [286, 236] on button "CHOOSE FILE" at bounding box center [296, 242] width 83 height 20
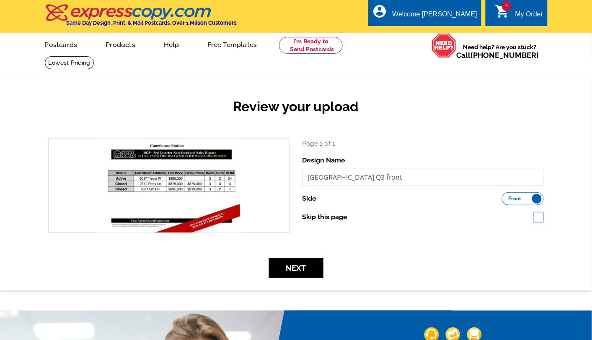
drag, startPoint x: 158, startPoint y: 266, endPoint x: 172, endPoint y: 265, distance: 13.5
click at [158, 266] on div "Next" at bounding box center [296, 268] width 509 height 20
click at [321, 269] on button "Next" at bounding box center [296, 268] width 54 height 20
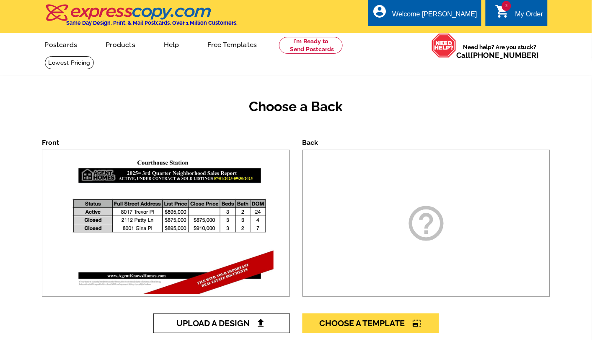
click at [215, 319] on span "Upload A Design" at bounding box center [221, 323] width 90 height 10
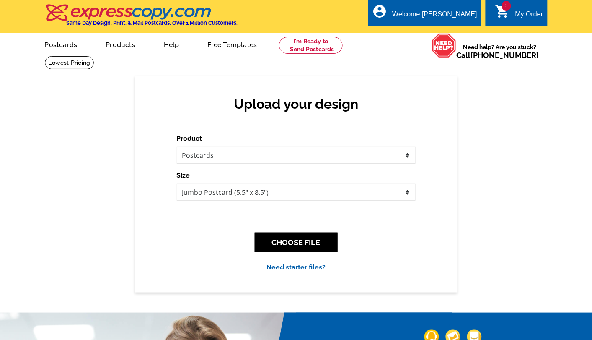
drag, startPoint x: 182, startPoint y: 269, endPoint x: 208, endPoint y: 269, distance: 26.0
click at [184, 269] on div "Need starter files?" at bounding box center [296, 267] width 239 height 10
click at [303, 245] on button "CHOOSE FILE" at bounding box center [296, 242] width 83 height 20
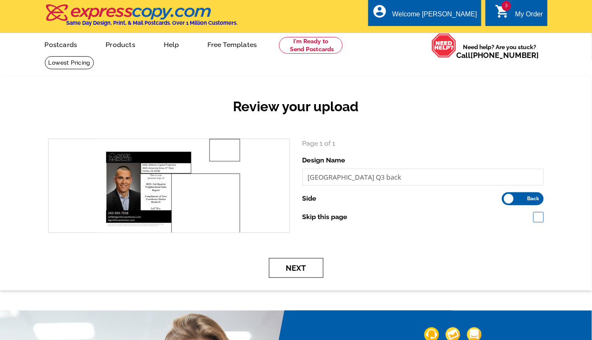
click at [292, 259] on button "Next" at bounding box center [296, 268] width 54 height 20
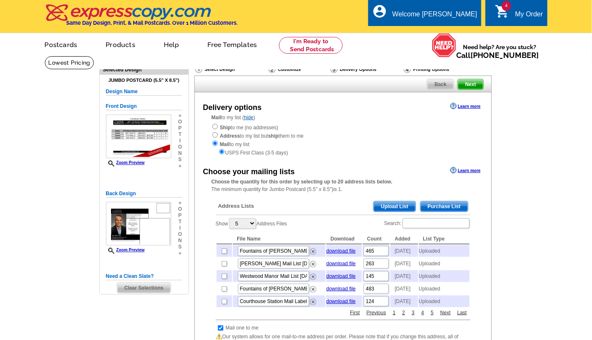
click at [392, 203] on span "Upload List" at bounding box center [395, 206] width 42 height 10
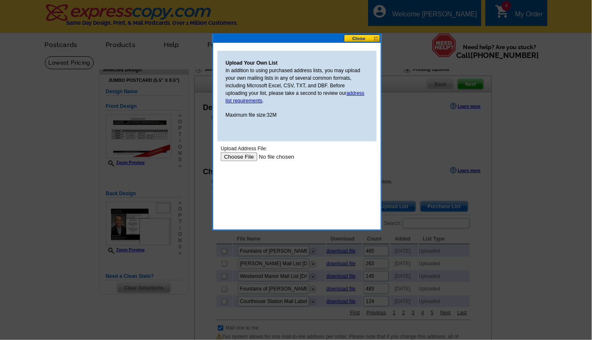
click at [241, 155] on input "file" at bounding box center [274, 156] width 106 height 9
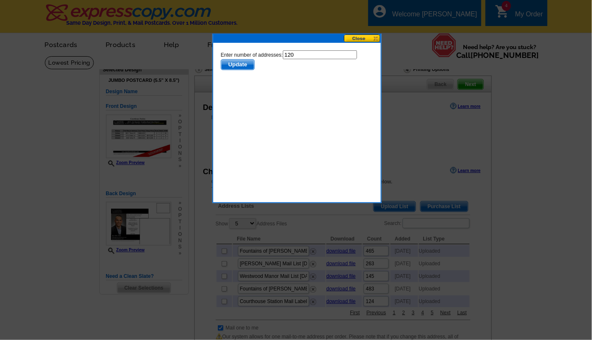
click at [247, 62] on span "Update" at bounding box center [237, 64] width 33 height 10
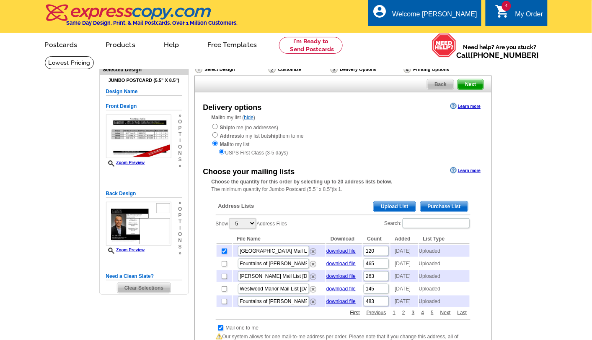
click at [464, 80] on span "Next" at bounding box center [470, 84] width 25 height 10
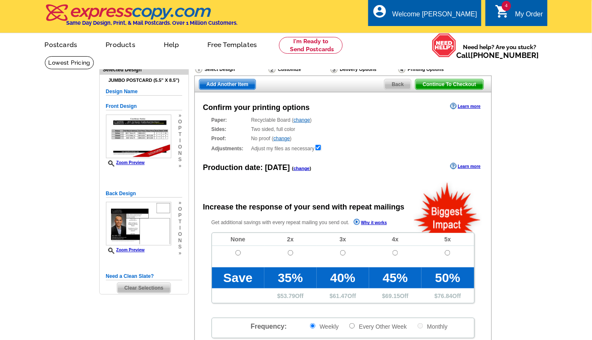
radio input "false"
click at [249, 86] on span "Add Another Item" at bounding box center [228, 84] width 56 height 10
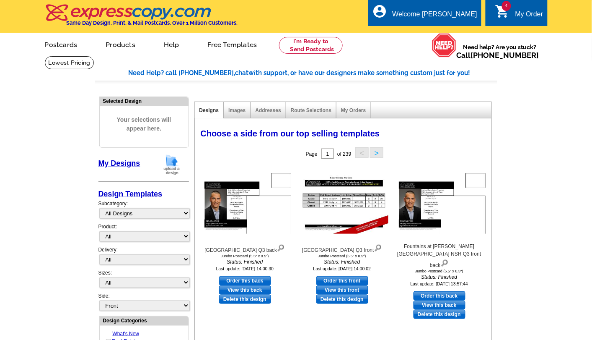
click at [168, 160] on img at bounding box center [172, 164] width 22 height 21
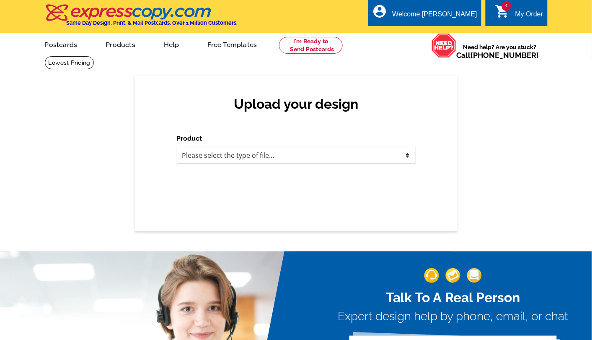
click at [291, 156] on select "Please select the type of file... Postcards Business Cards Letters and flyers G…" at bounding box center [296, 155] width 239 height 17
select select "1"
click at [177, 147] on select "Please select the type of file... Postcards Business Cards Letters and flyers G…" at bounding box center [296, 155] width 239 height 17
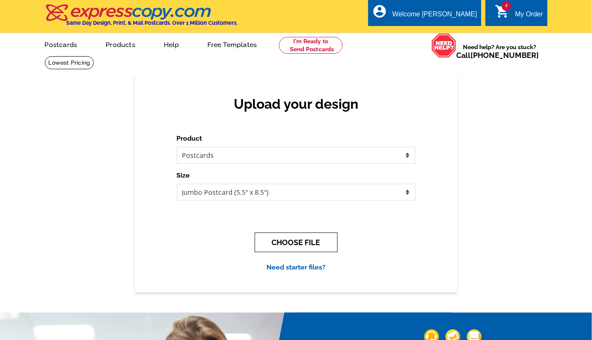
click at [277, 242] on button "CHOOSE FILE" at bounding box center [296, 242] width 83 height 20
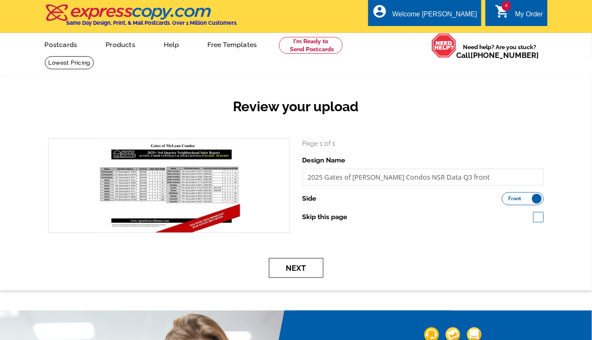
click at [288, 267] on button "Next" at bounding box center [296, 268] width 54 height 20
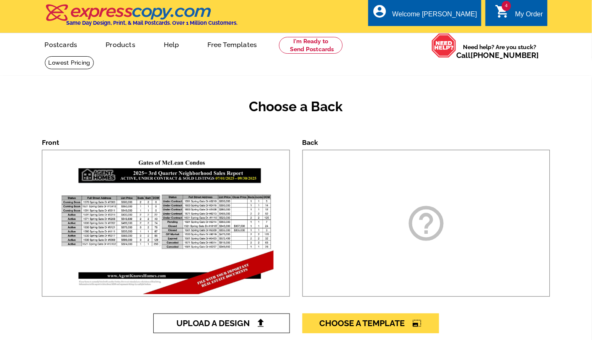
click at [255, 321] on span "Upload A Design" at bounding box center [221, 323] width 90 height 10
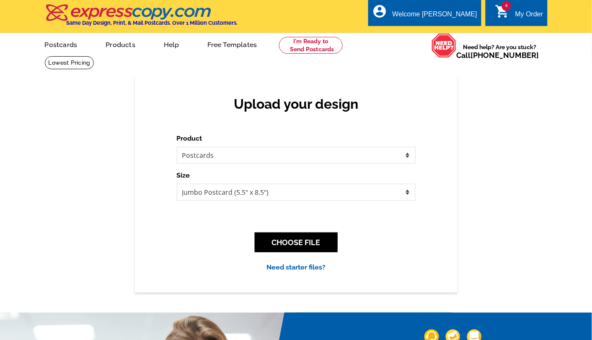
click at [224, 244] on div "CHOOSE FILE" at bounding box center [296, 242] width 239 height 33
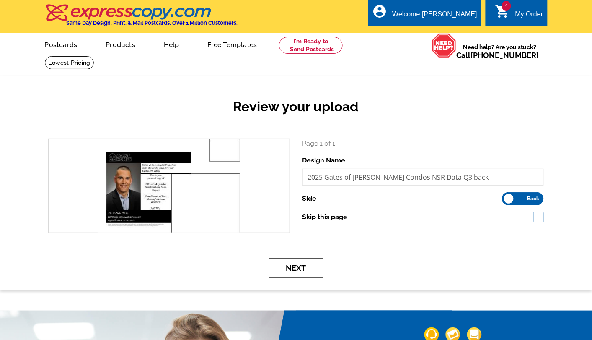
click at [317, 272] on button "Next" at bounding box center [296, 268] width 54 height 20
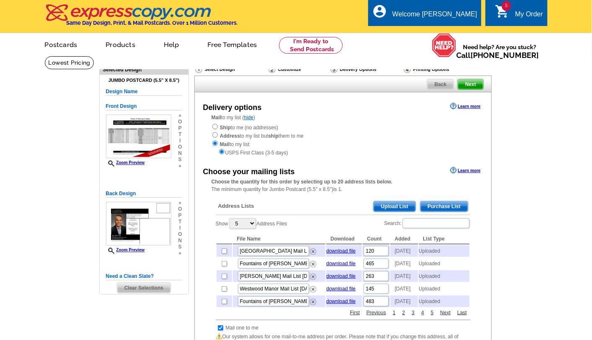
click at [392, 208] on span "Upload List" at bounding box center [395, 206] width 42 height 10
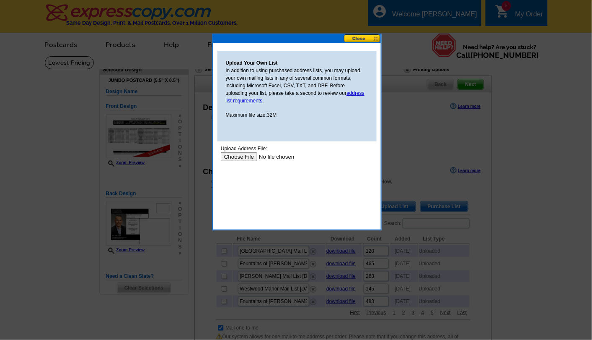
click at [241, 158] on input "file" at bounding box center [274, 156] width 106 height 9
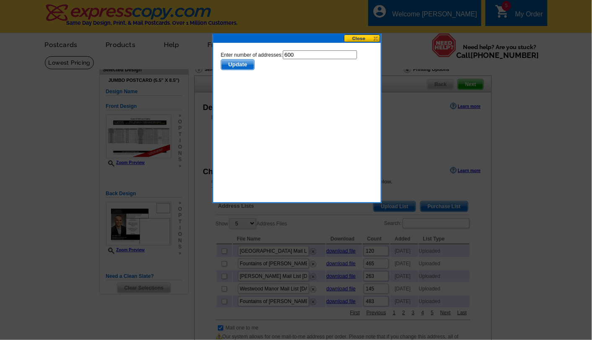
click at [241, 65] on span "Update" at bounding box center [237, 64] width 33 height 10
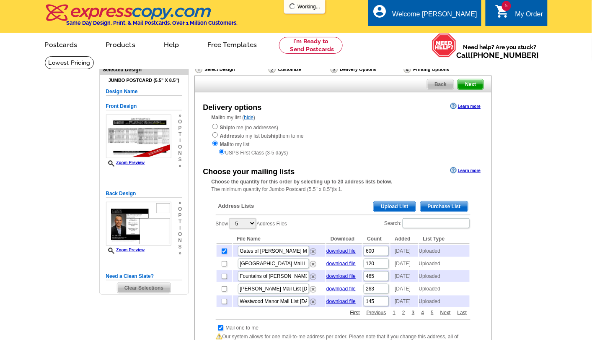
scroll to position [52, 0]
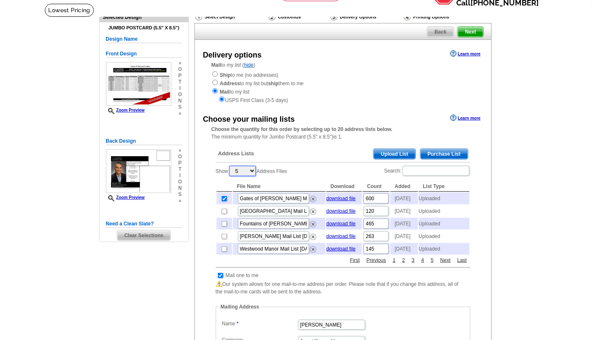
click at [255, 171] on select "5 10 25 50 100" at bounding box center [242, 171] width 27 height 10
select select "100"
click at [231, 166] on select "5 10 25 50 100" at bounding box center [242, 171] width 27 height 10
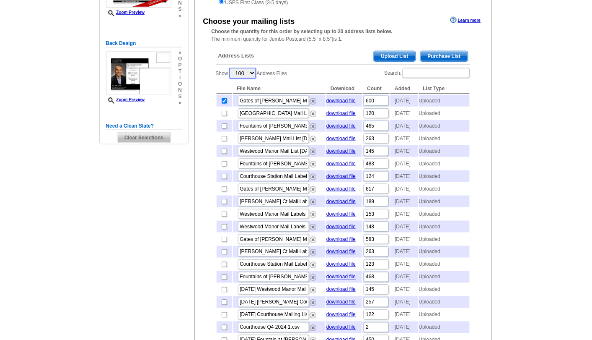
scroll to position [0, 0]
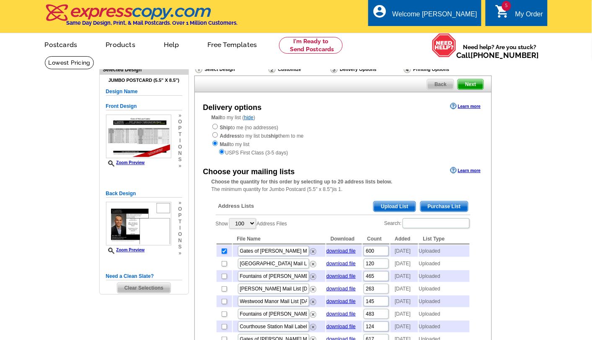
click at [470, 86] on span "Next" at bounding box center [470, 84] width 25 height 10
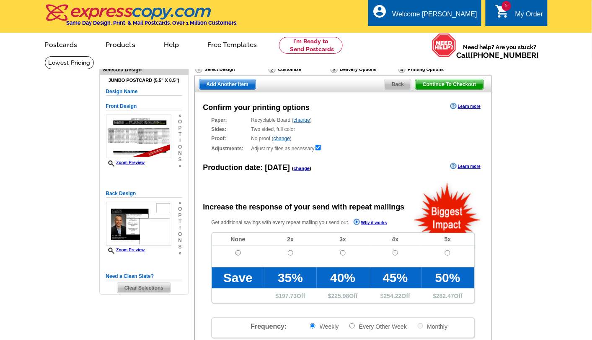
radio input "false"
click at [506, 5] on span "5" at bounding box center [506, 6] width 9 height 10
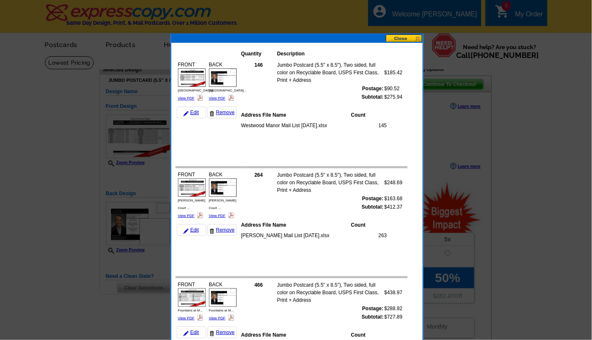
click at [413, 36] on button at bounding box center [404, 38] width 37 height 8
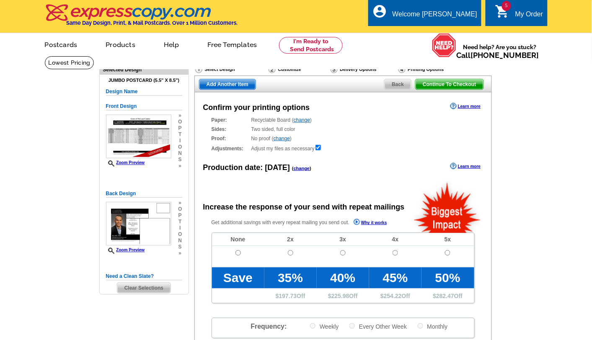
click at [544, 114] on main "Need Help? call [PHONE_NUMBER], chat with support, or have our designers make s…" at bounding box center [296, 284] width 592 height 456
